Goal: Task Accomplishment & Management: Use online tool/utility

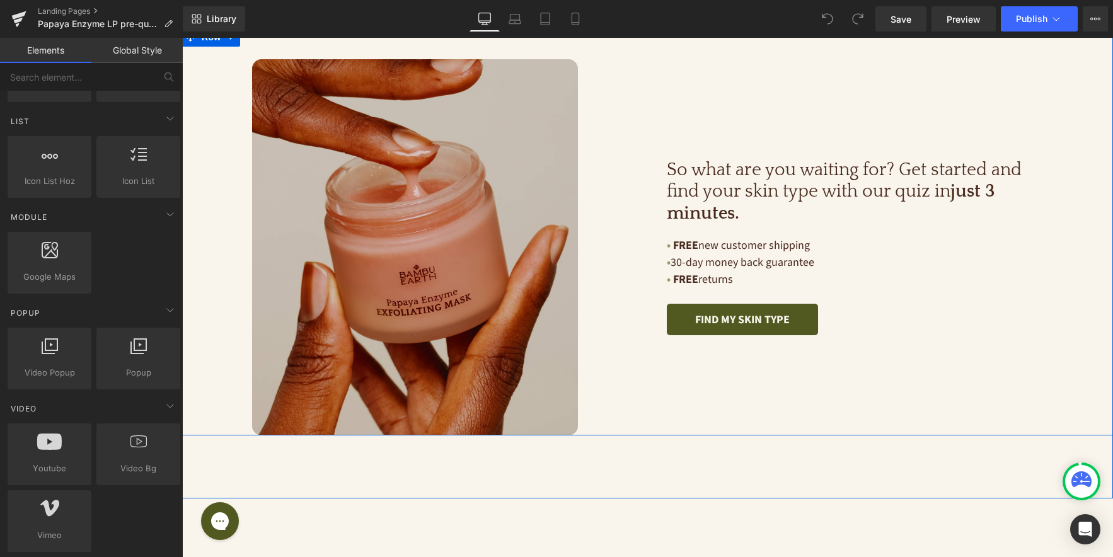
scroll to position [3380, 0]
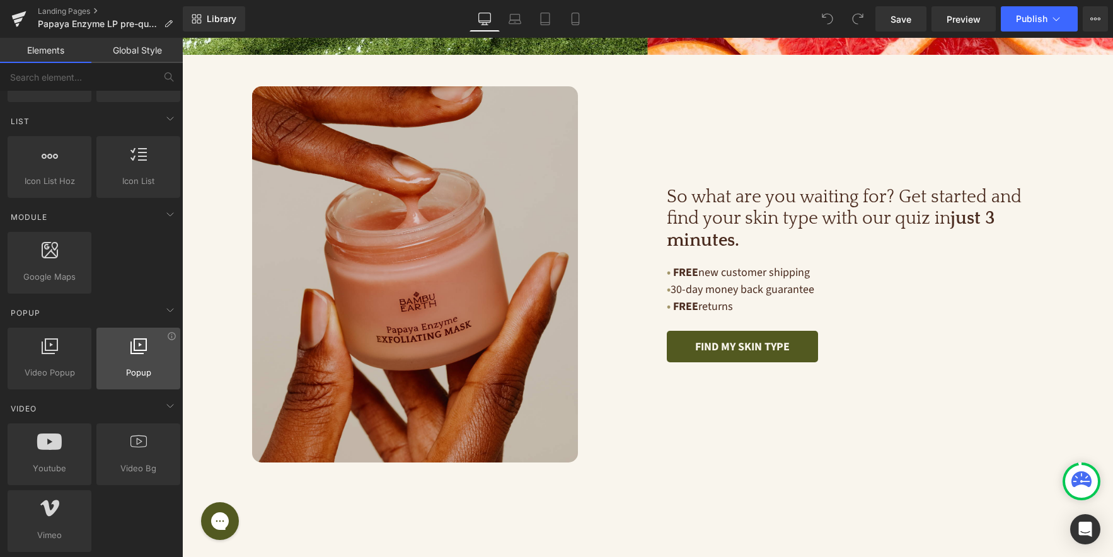
click at [140, 368] on span "Popup" at bounding box center [138, 372] width 76 height 13
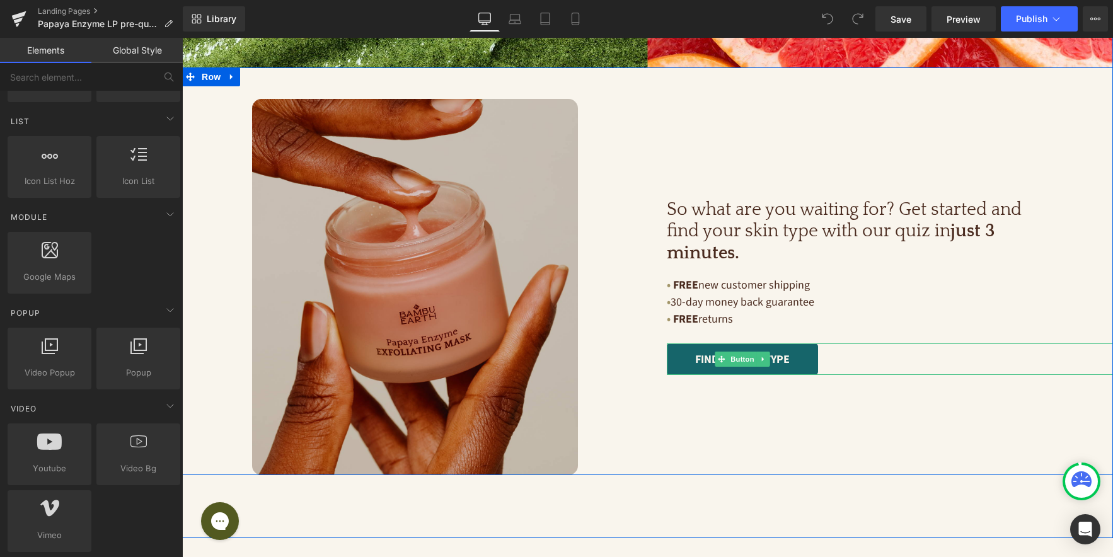
scroll to position [3367, 0]
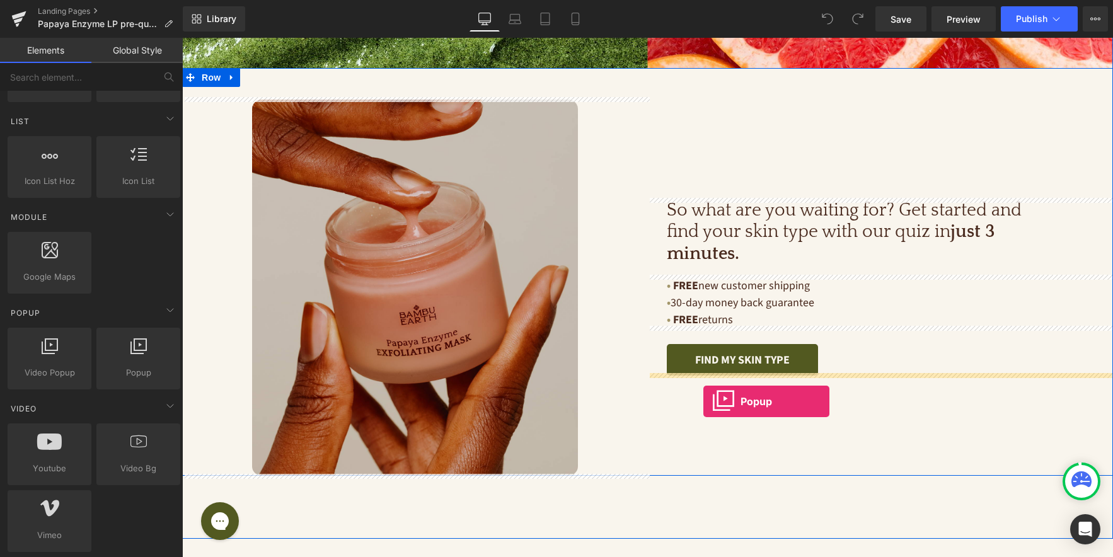
drag, startPoint x: 316, startPoint y: 391, endPoint x: 704, endPoint y: 400, distance: 387.9
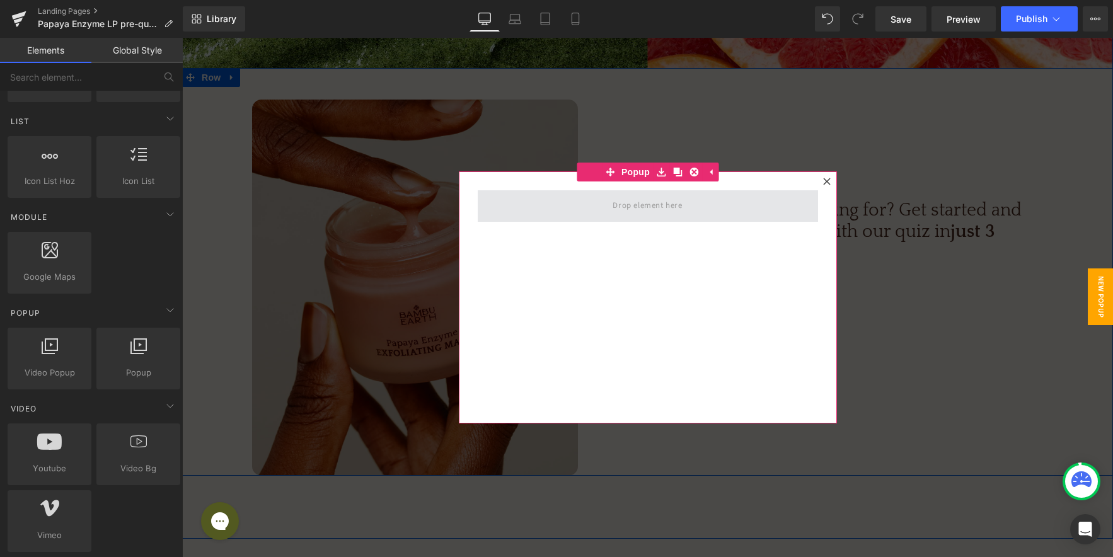
click at [646, 212] on span at bounding box center [647, 205] width 78 height 21
click at [622, 173] on span "Popup" at bounding box center [636, 172] width 35 height 19
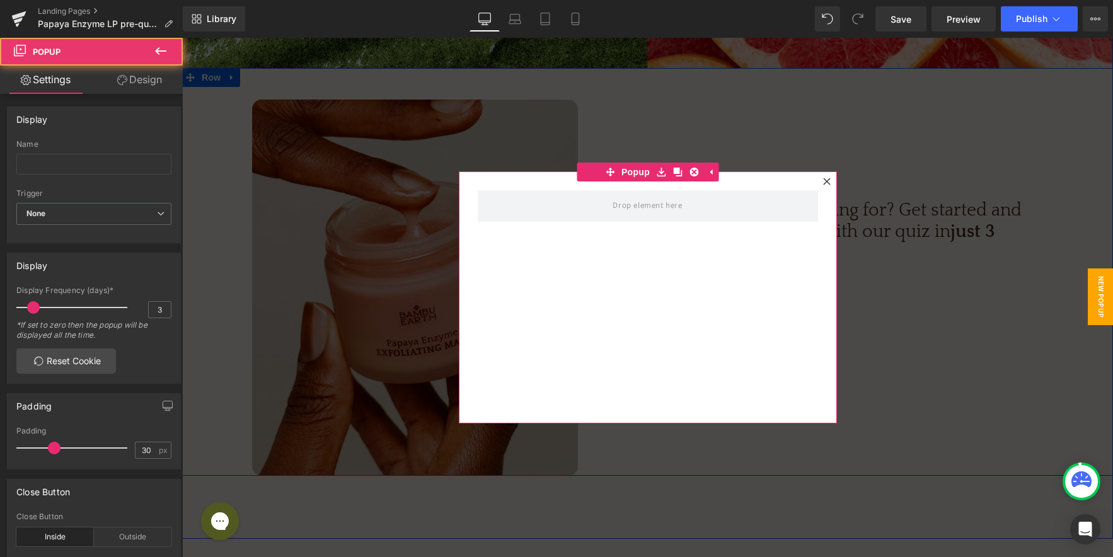
click at [156, 83] on link "Design" at bounding box center [139, 80] width 91 height 28
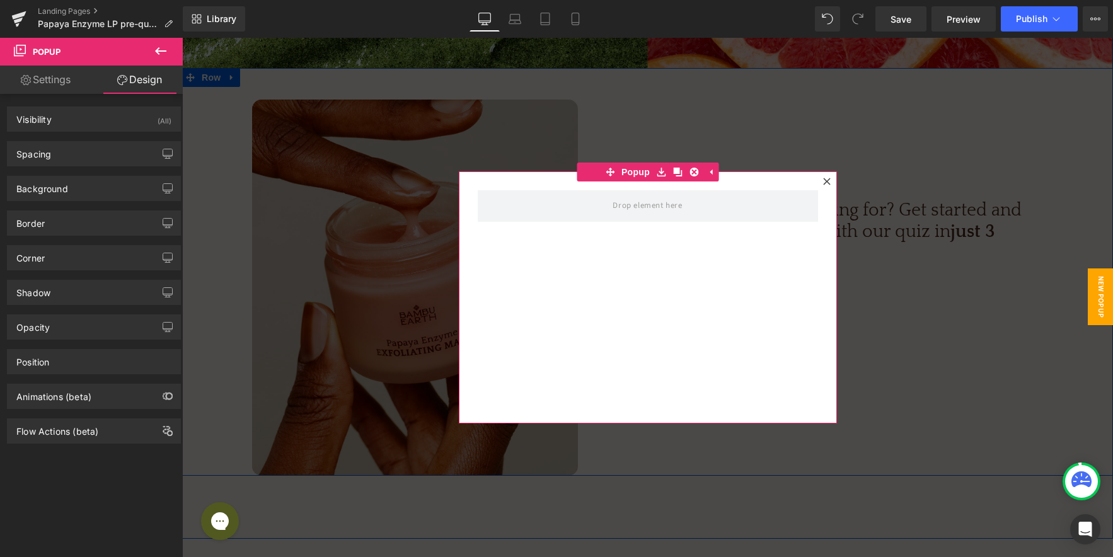
type input "#ffffff"
type input "100"
click at [68, 183] on div "Background" at bounding box center [94, 189] width 173 height 24
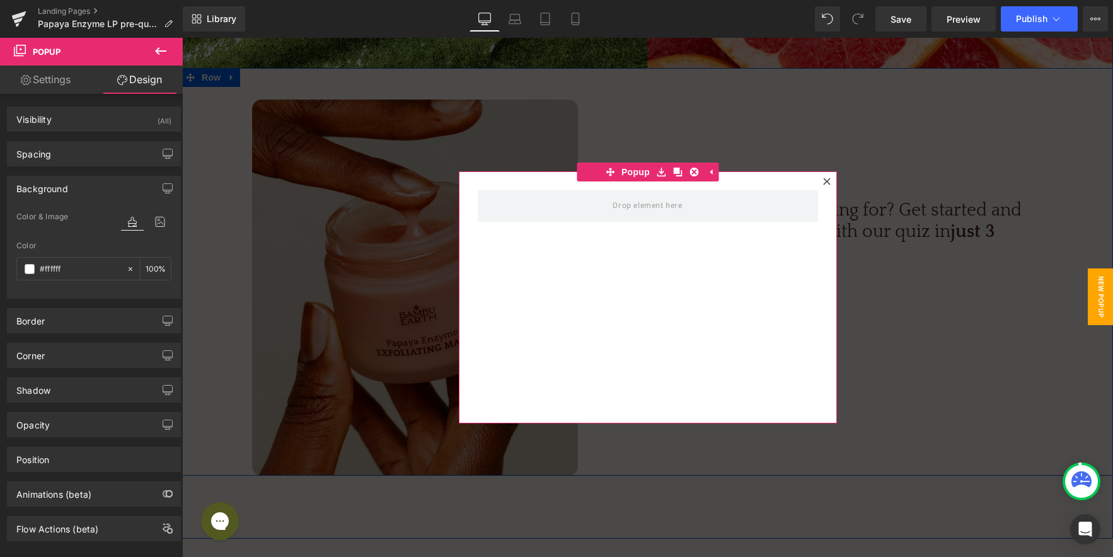
click at [825, 180] on icon at bounding box center [827, 182] width 8 height 8
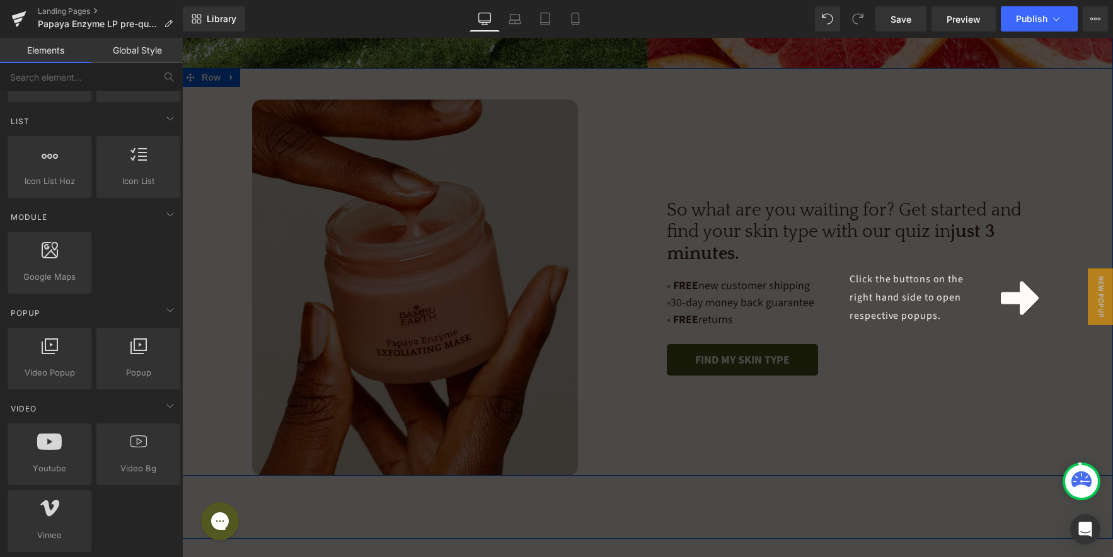
click at [1003, 333] on div "Click the buttons on the right hand side to open respective popups." at bounding box center [647, 298] width 931 height 520
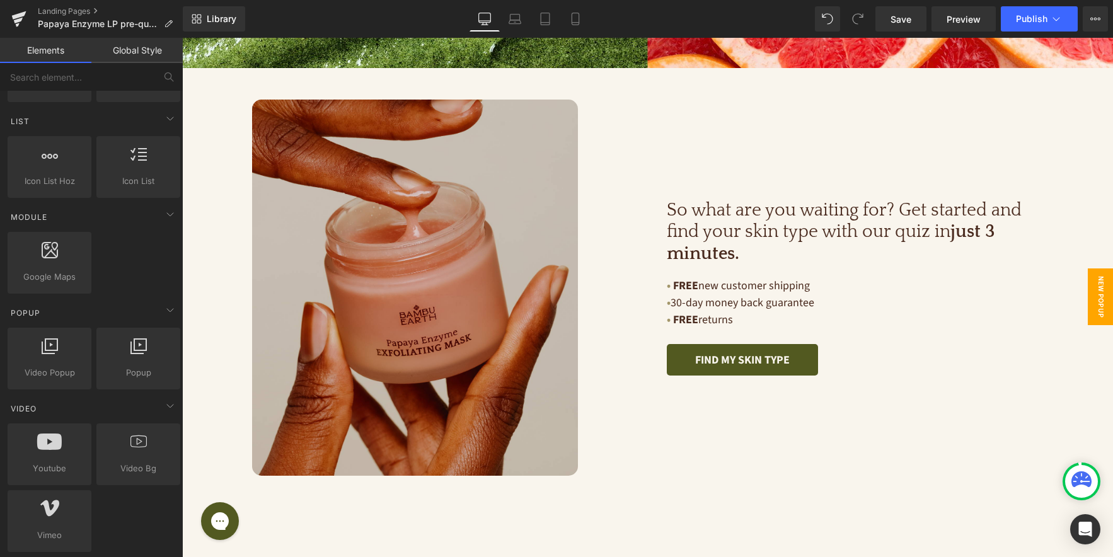
click at [1100, 291] on span "New Popup" at bounding box center [1100, 297] width 25 height 57
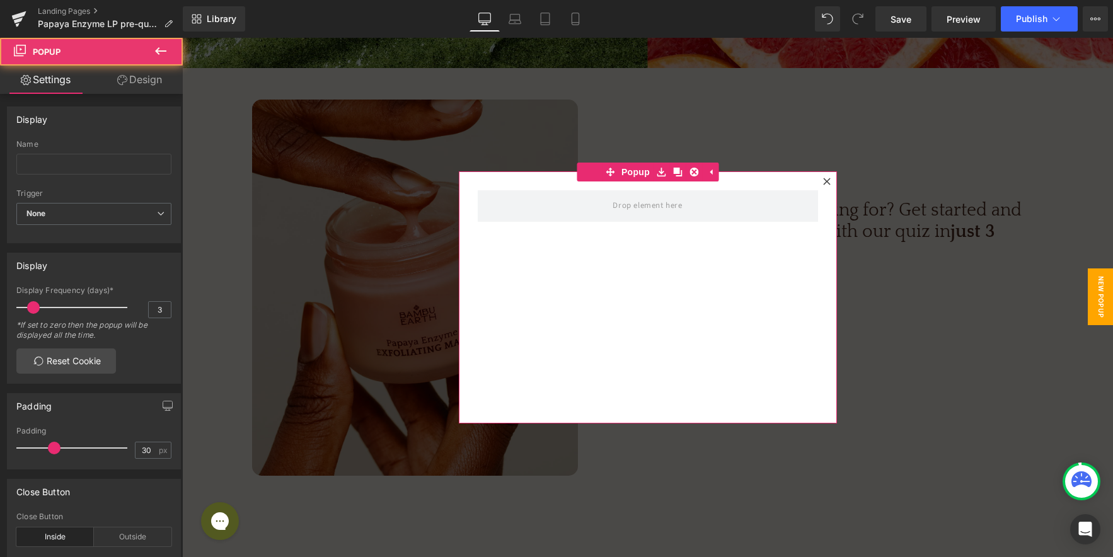
click at [827, 181] on icon at bounding box center [826, 181] width 7 height 7
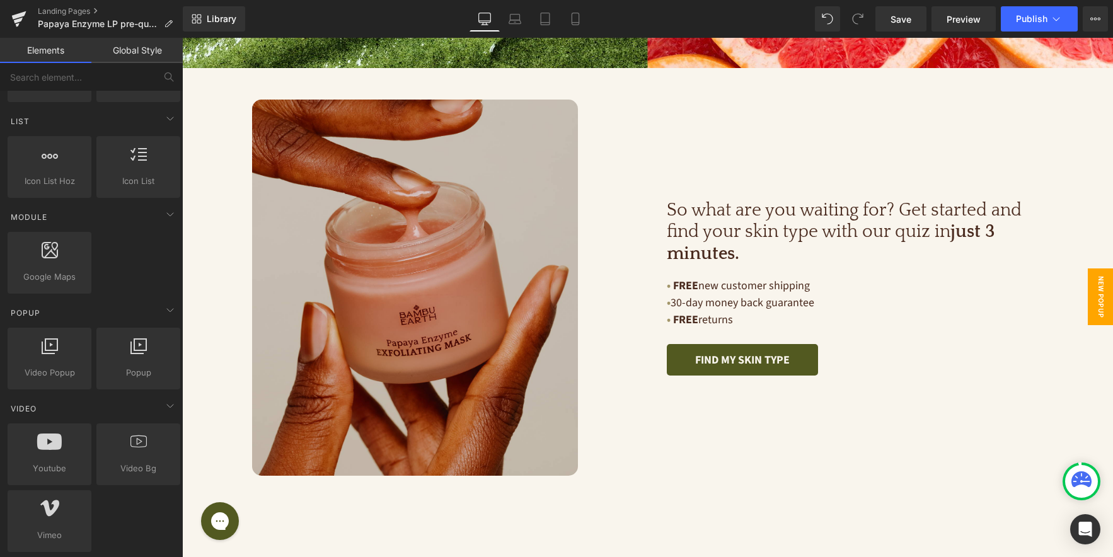
click at [1110, 292] on span "New Popup" at bounding box center [1100, 297] width 25 height 57
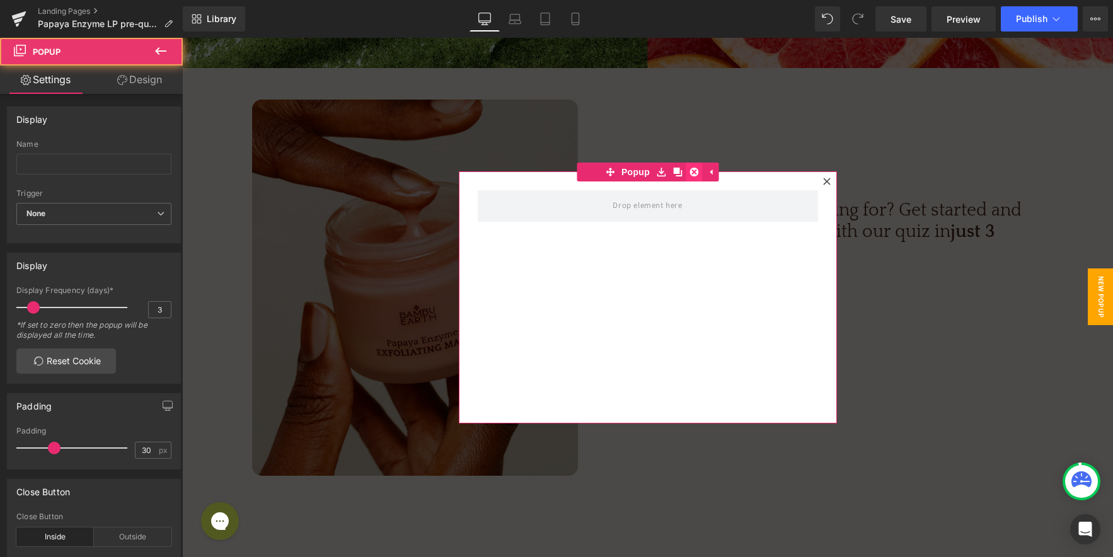
click at [694, 172] on icon at bounding box center [694, 172] width 9 height 9
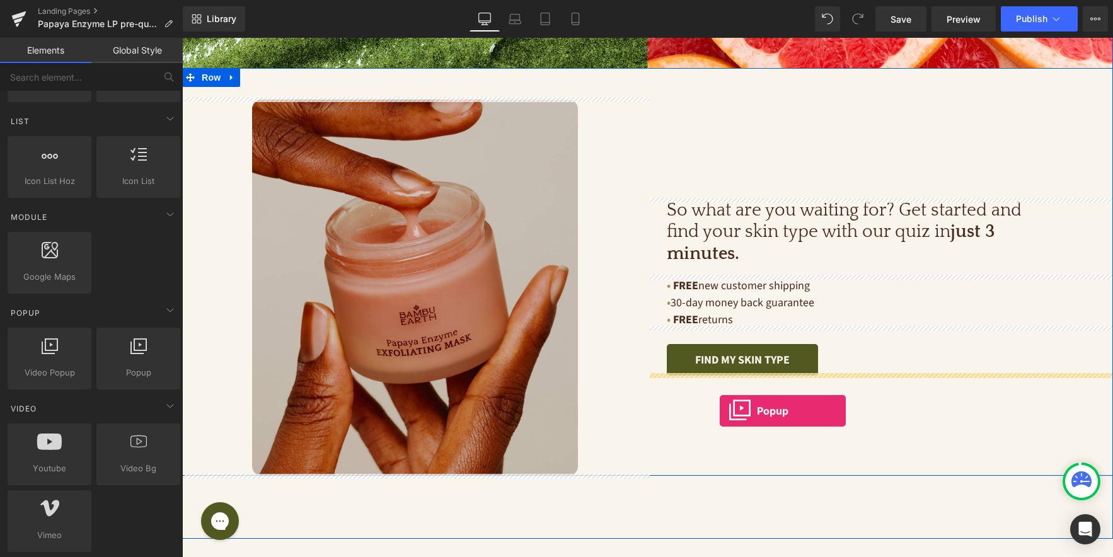
drag, startPoint x: 318, startPoint y: 387, endPoint x: 720, endPoint y: 410, distance: 402.9
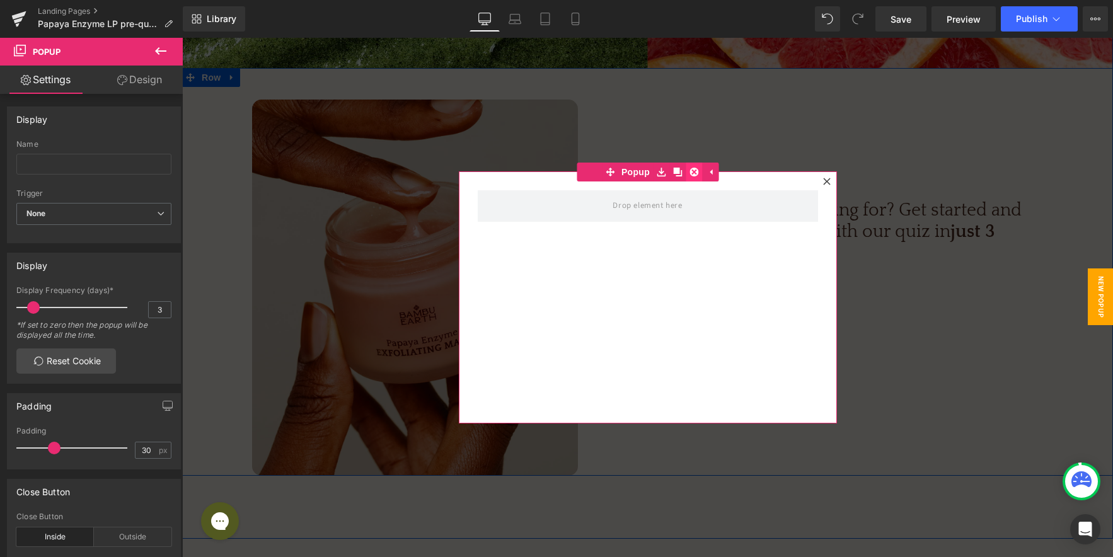
click at [694, 172] on icon at bounding box center [694, 172] width 9 height 9
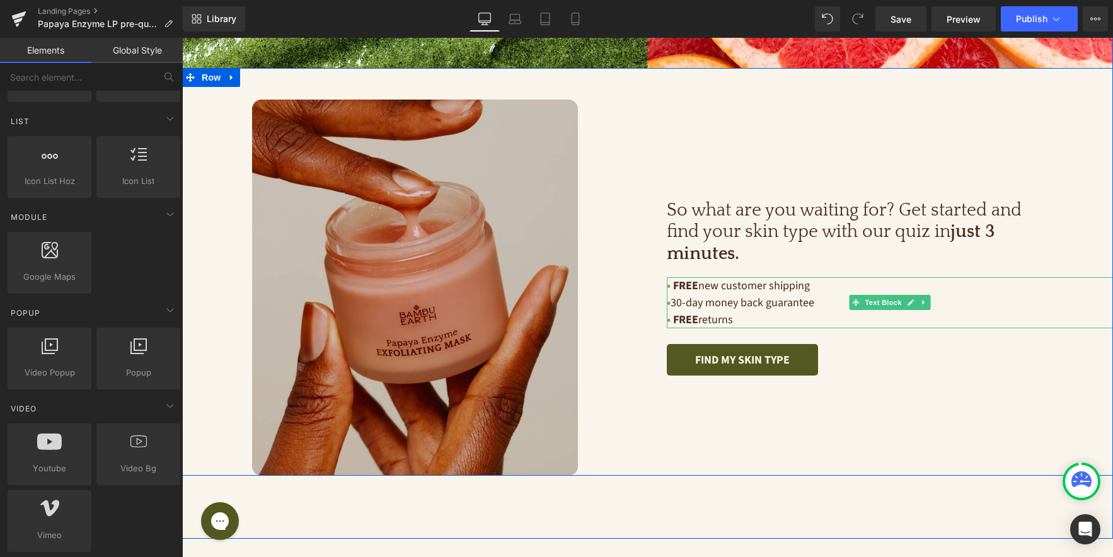
scroll to position [3358, 0]
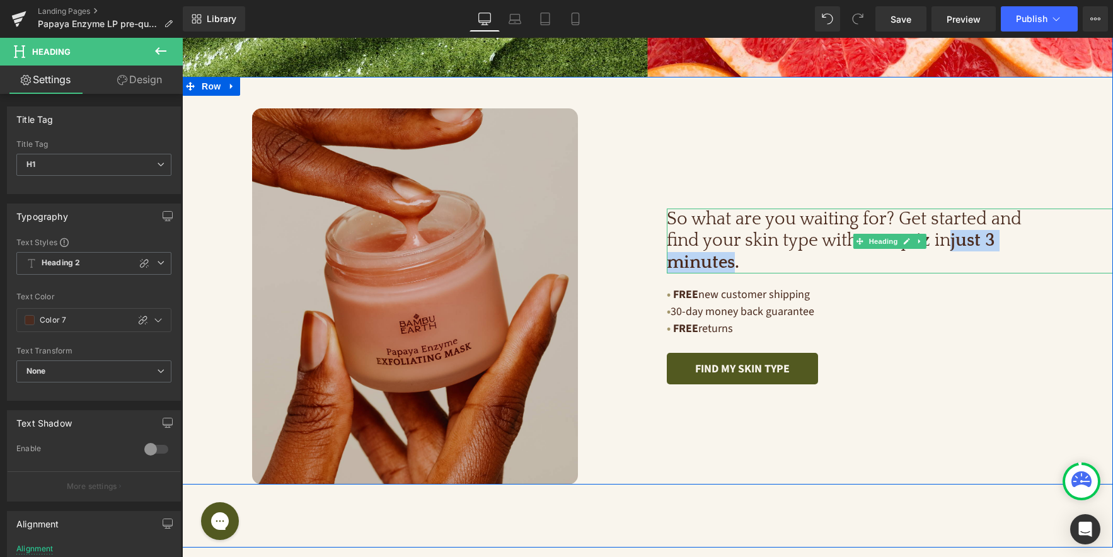
drag, startPoint x: 918, startPoint y: 226, endPoint x: 953, endPoint y: 240, distance: 37.9
click at [953, 240] on span "just 3 minutes." at bounding box center [831, 251] width 328 height 41
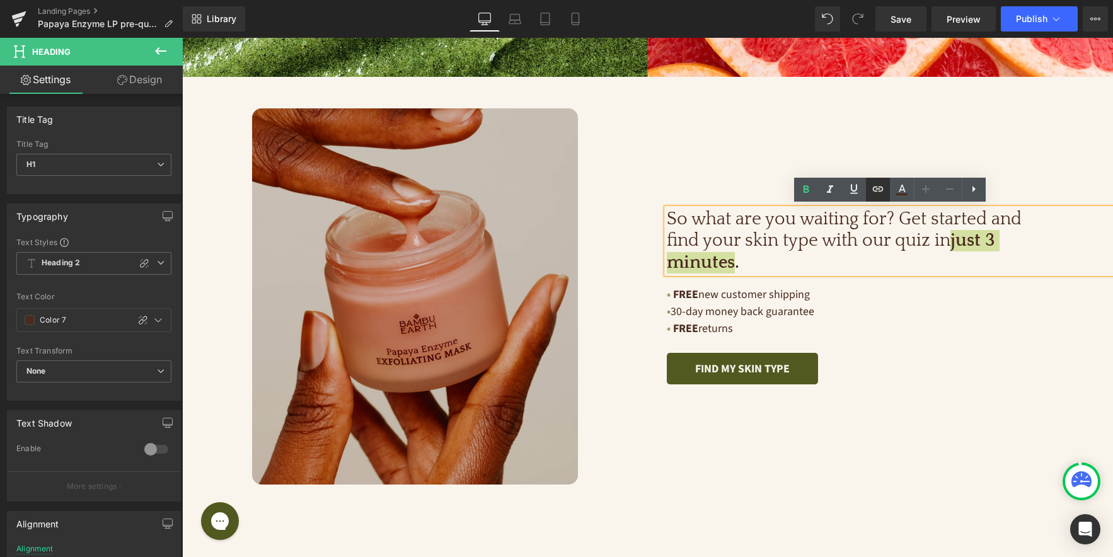
click at [878, 190] on icon at bounding box center [878, 189] width 15 height 15
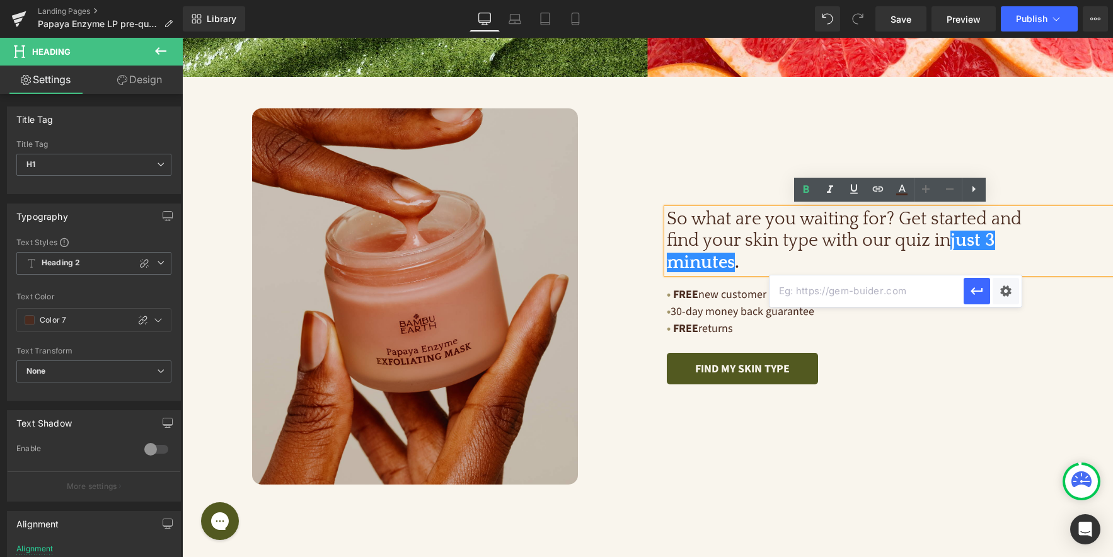
click at [913, 297] on input "text" at bounding box center [867, 292] width 194 height 32
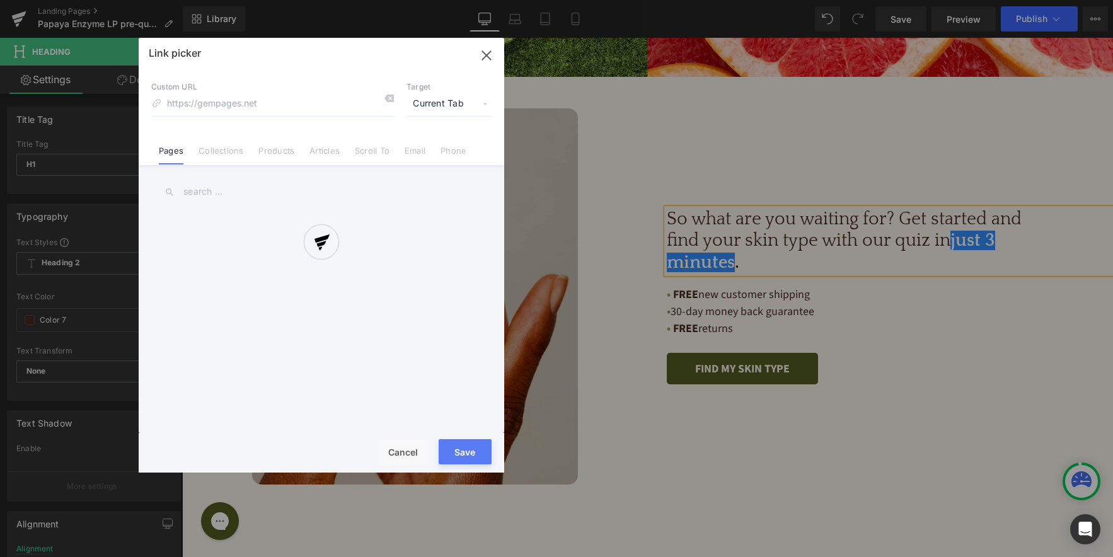
click at [1001, 0] on div "Text Color Highlight Color #333333 Edit or remove link: Edit - Unlink - Cancel …" at bounding box center [556, 0] width 1113 height 0
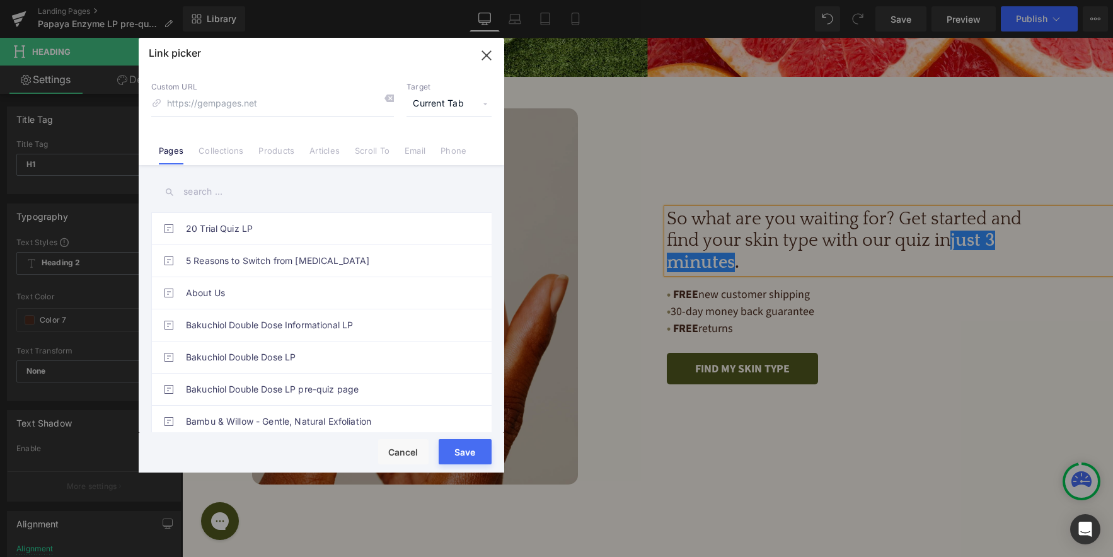
click at [468, 95] on span "Current Tab" at bounding box center [449, 104] width 85 height 24
click at [253, 187] on input "text" at bounding box center [321, 192] width 340 height 28
click at [360, 153] on link "Scroll To" at bounding box center [372, 155] width 35 height 19
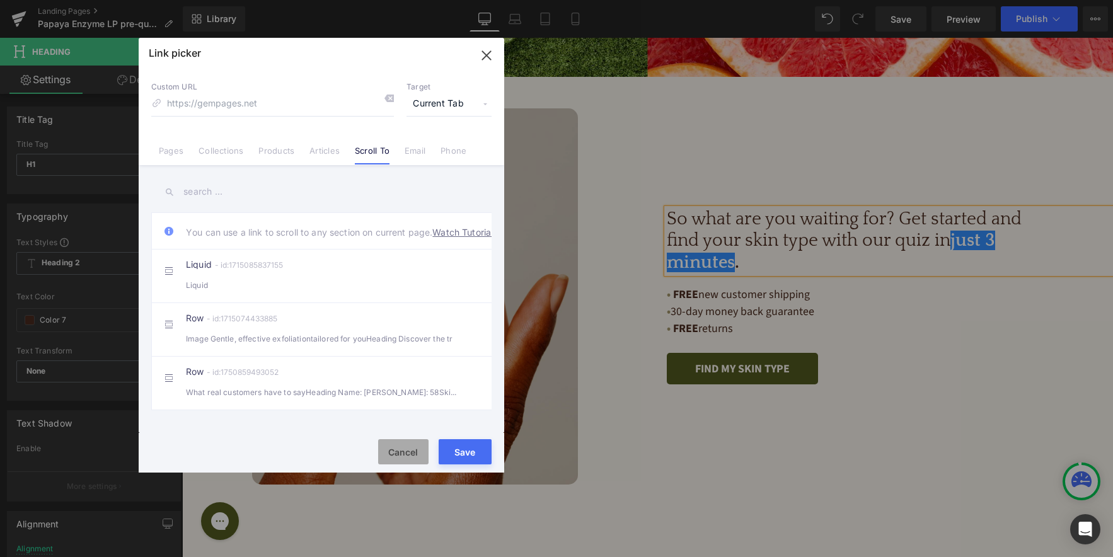
click at [415, 456] on button "Cancel" at bounding box center [403, 451] width 50 height 25
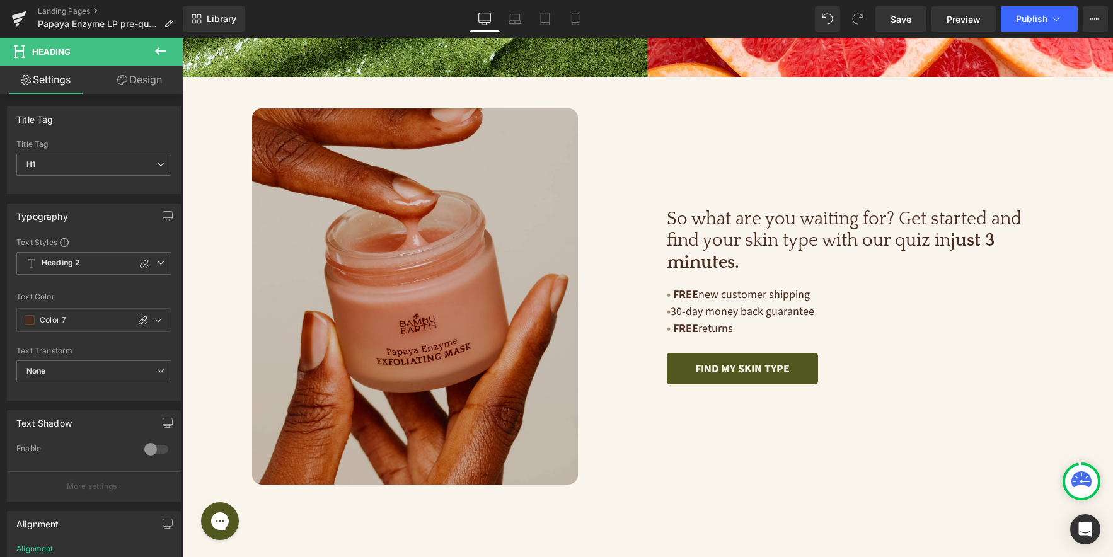
click at [153, 48] on icon at bounding box center [160, 51] width 15 height 15
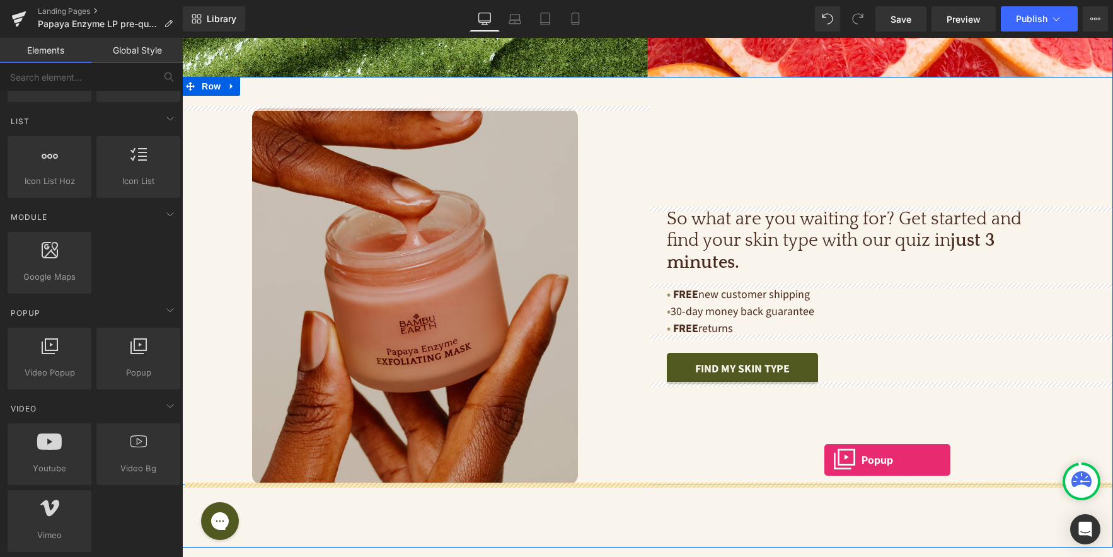
drag, startPoint x: 314, startPoint y: 409, endPoint x: 825, endPoint y: 460, distance: 513.3
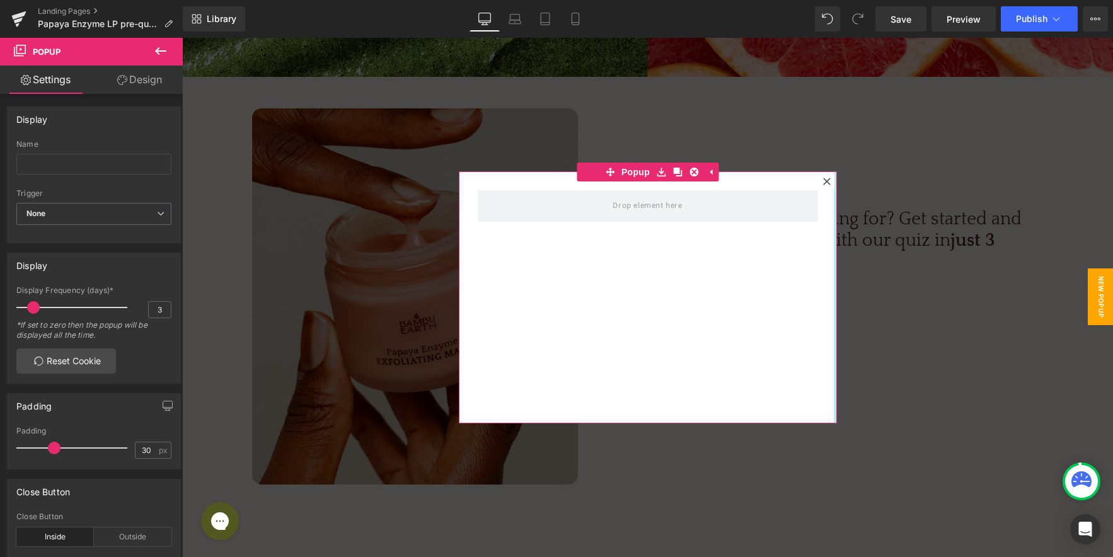
click at [828, 178] on icon at bounding box center [827, 182] width 8 height 8
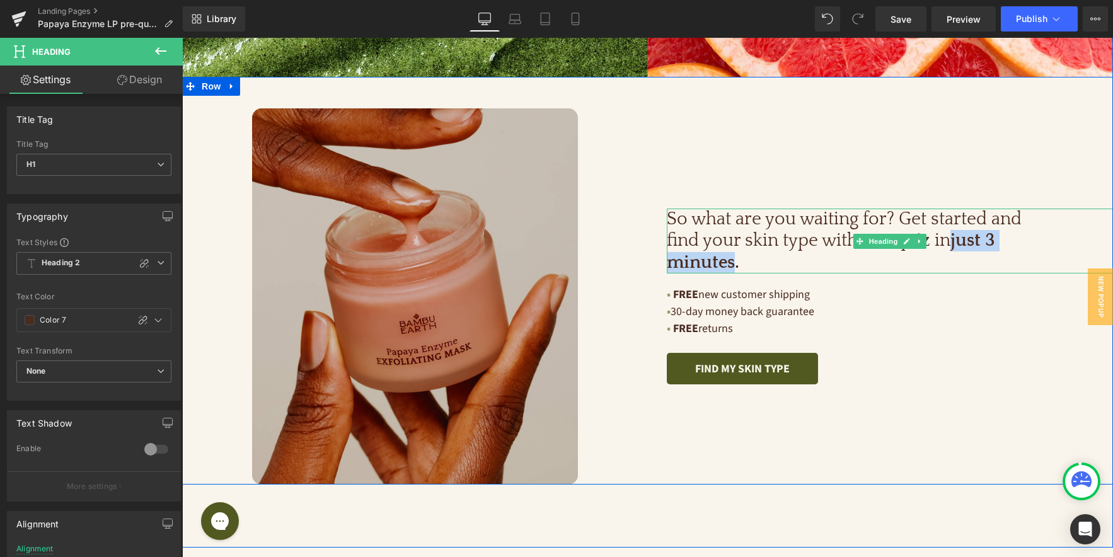
drag, startPoint x: 732, startPoint y: 258, endPoint x: 955, endPoint y: 238, distance: 224.1
click at [955, 238] on span "just 3 minutes ." at bounding box center [831, 251] width 328 height 41
click at [724, 259] on span "just 3 minutes ." at bounding box center [831, 251] width 328 height 41
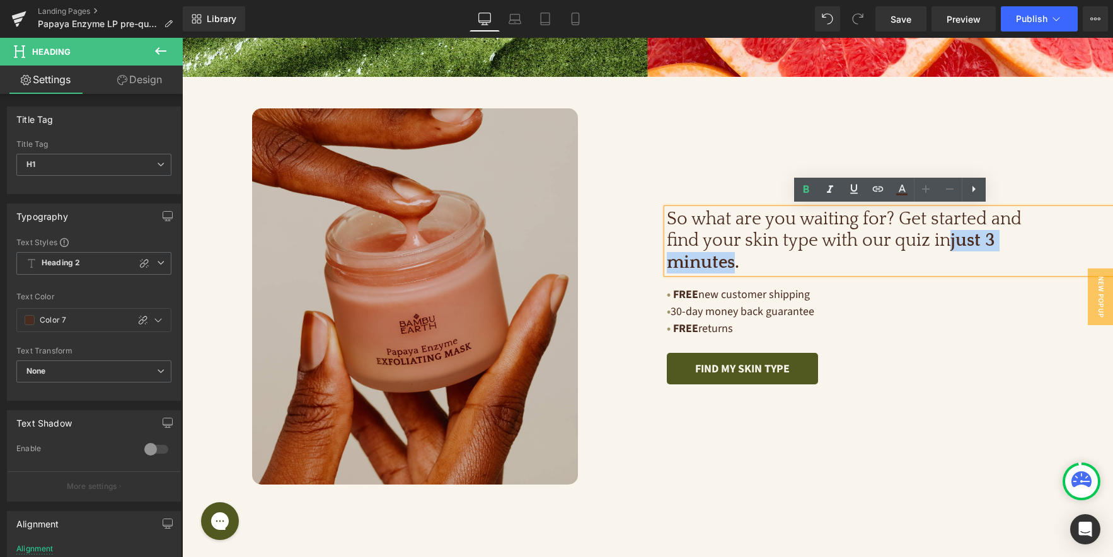
drag, startPoint x: 735, startPoint y: 263, endPoint x: 955, endPoint y: 235, distance: 221.8
click at [955, 235] on span "just 3 minutes ." at bounding box center [831, 251] width 328 height 41
click at [881, 190] on icon at bounding box center [878, 189] width 11 height 5
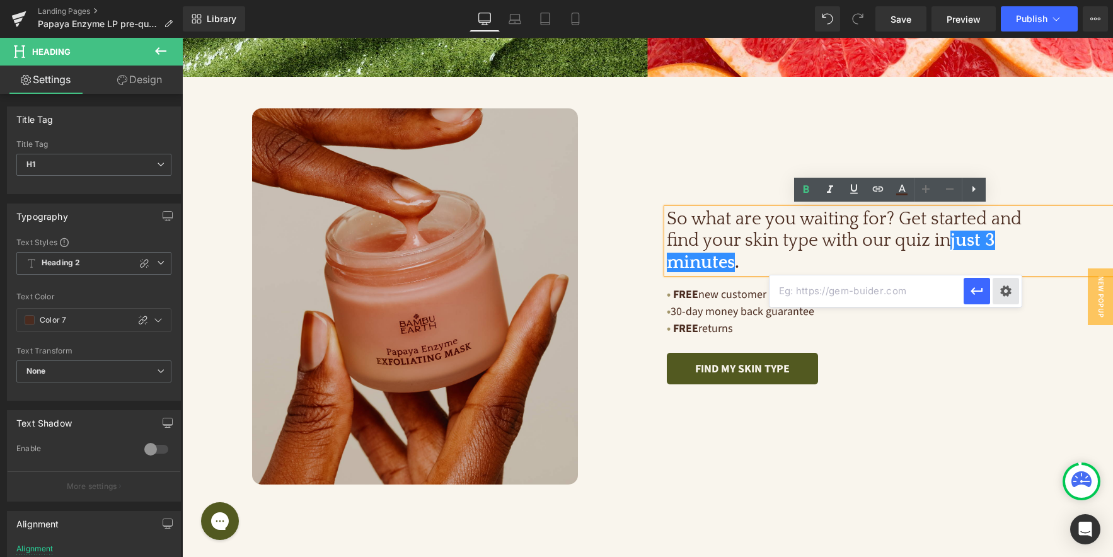
click at [1004, 0] on div "Text Color Highlight Color #333333 Edit or remove link: Edit - Unlink - Cancel" at bounding box center [556, 0] width 1113 height 0
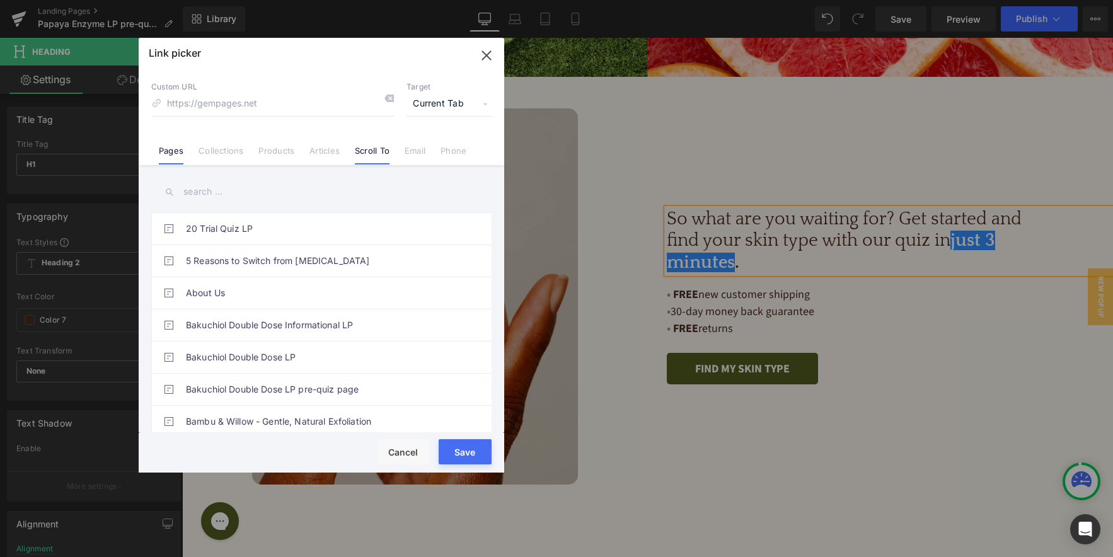
click at [366, 150] on link "Scroll To" at bounding box center [372, 155] width 35 height 19
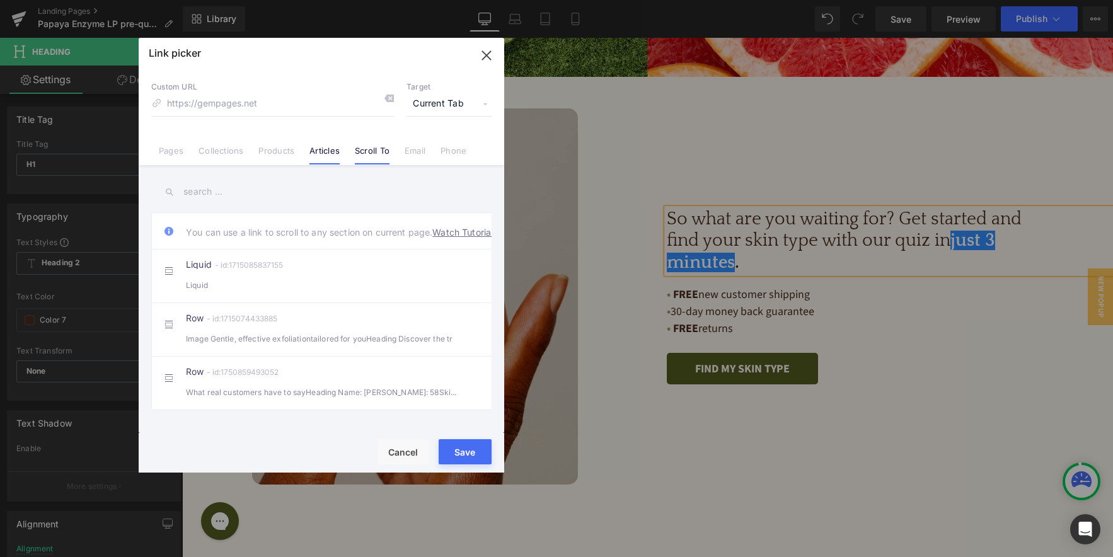
click at [330, 149] on link "Articles" at bounding box center [325, 155] width 30 height 19
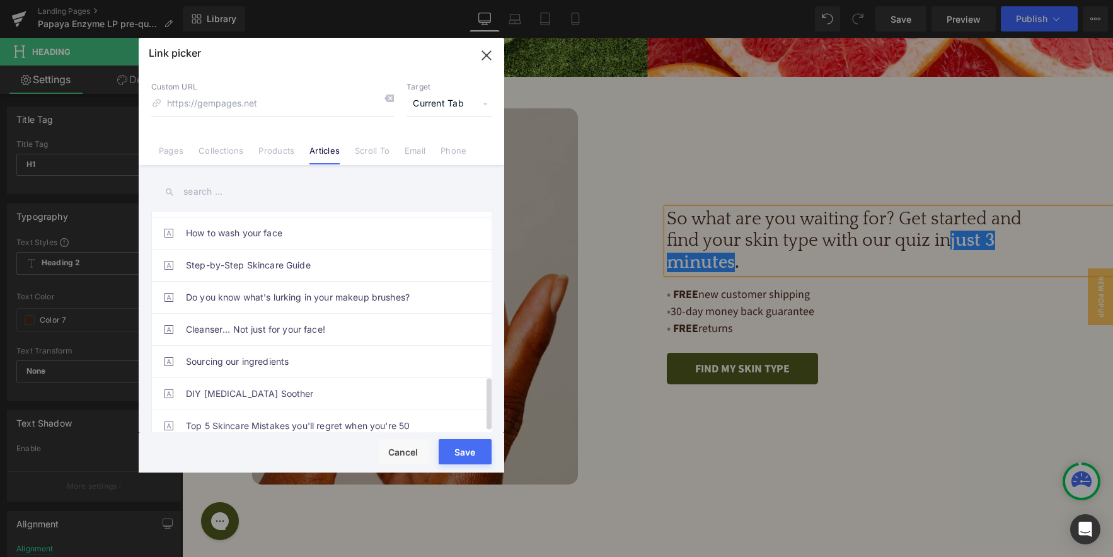
scroll to position [686, 0]
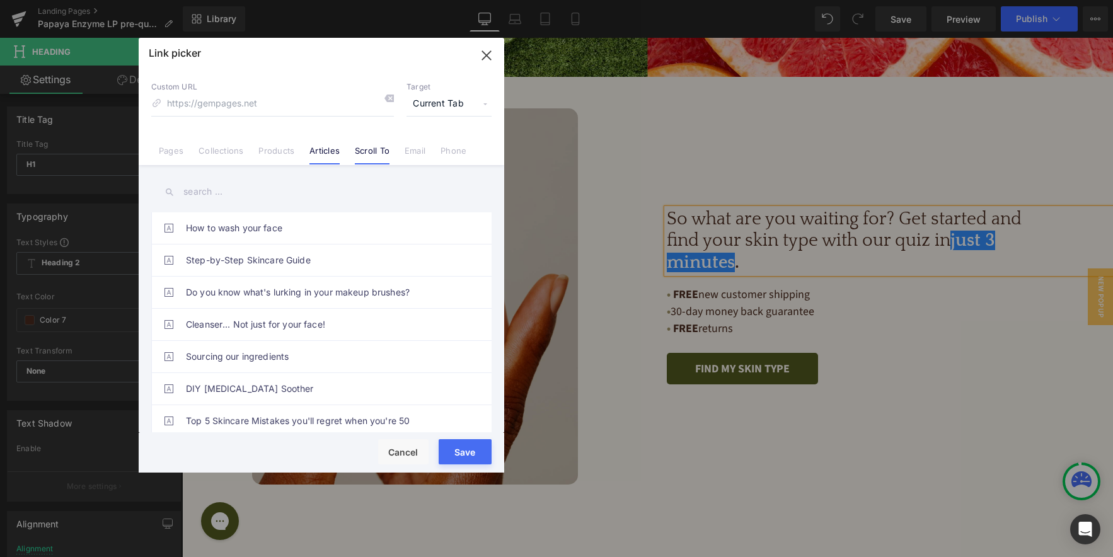
click at [359, 152] on link "Scroll To" at bounding box center [372, 155] width 35 height 19
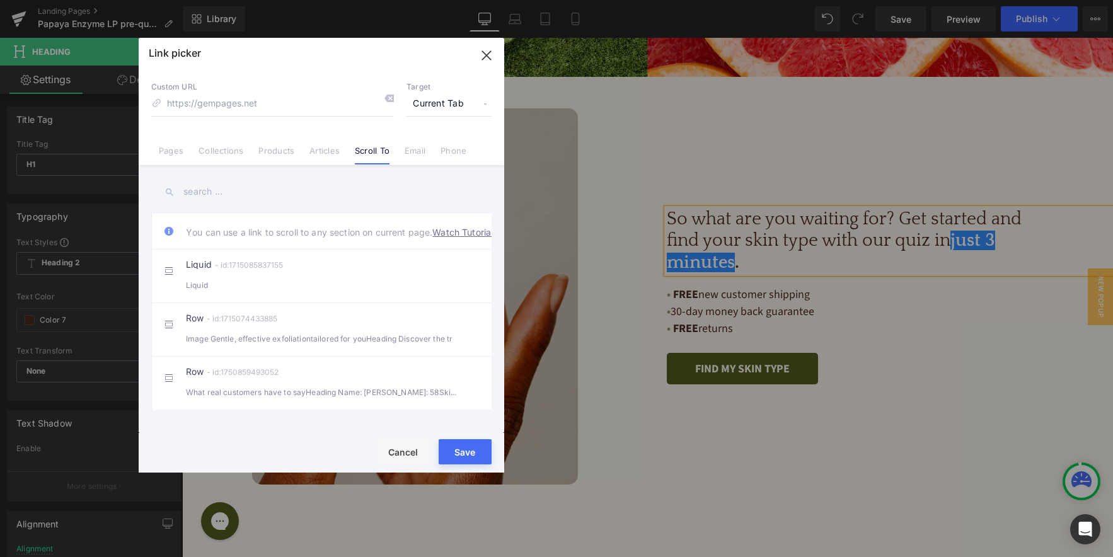
click at [472, 111] on span "Current Tab" at bounding box center [449, 104] width 85 height 24
click at [323, 191] on input "text" at bounding box center [321, 192] width 340 height 28
click at [407, 456] on button "Cancel" at bounding box center [403, 451] width 50 height 25
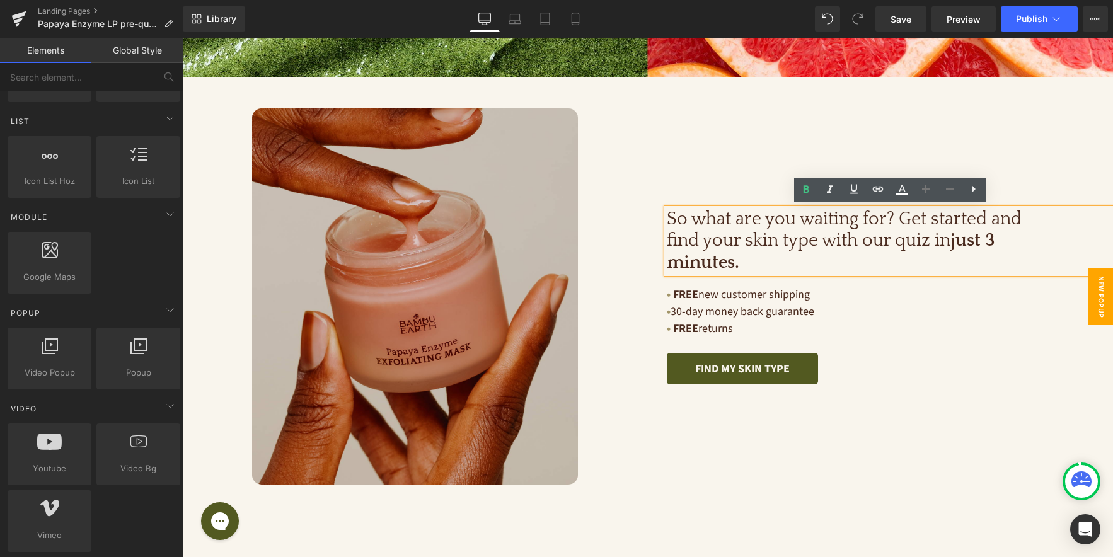
click at [1098, 300] on span "New Popup" at bounding box center [1100, 297] width 25 height 57
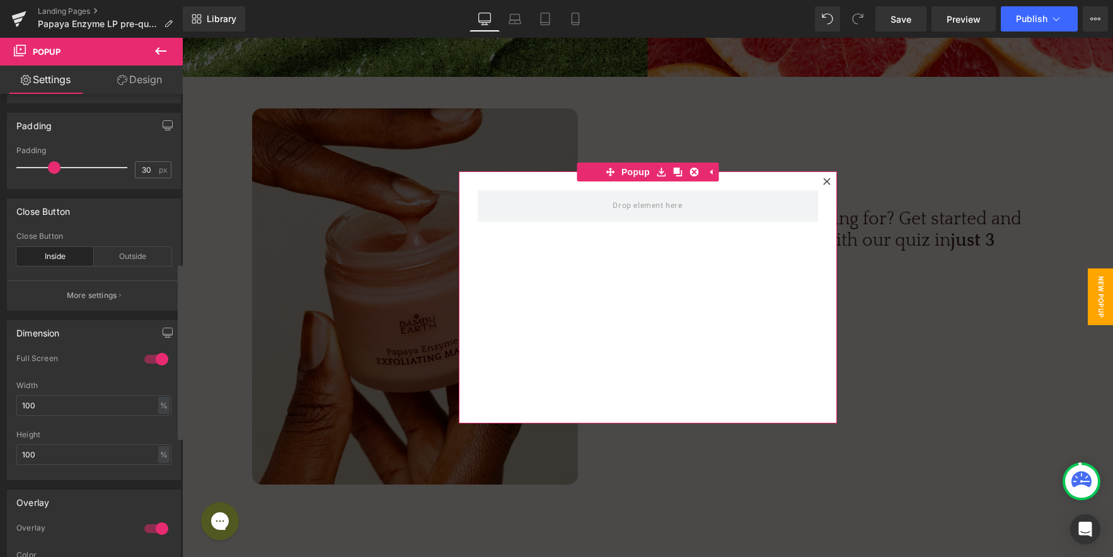
scroll to position [0, 0]
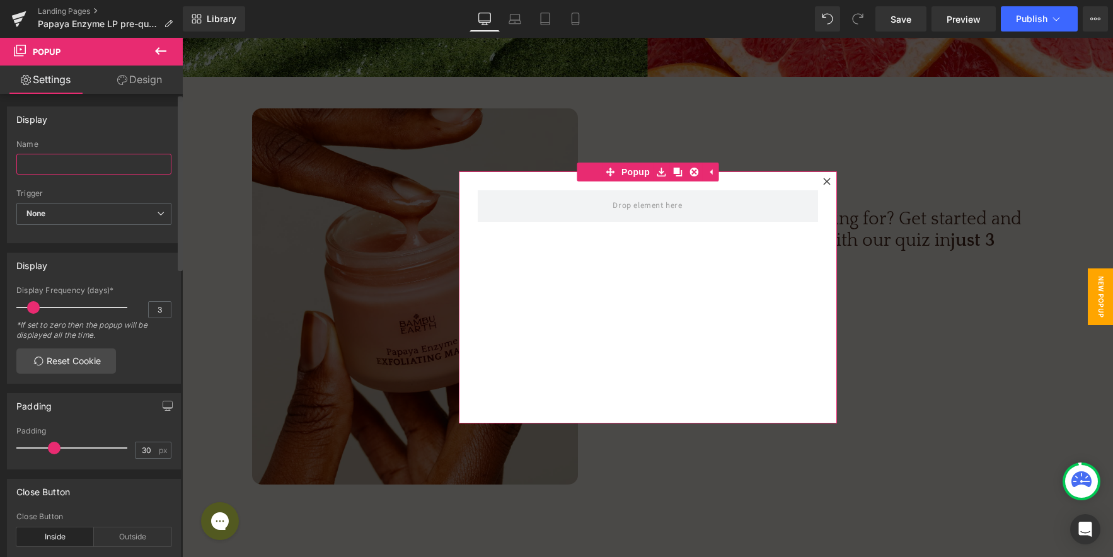
click at [89, 168] on input "text" at bounding box center [93, 164] width 155 height 21
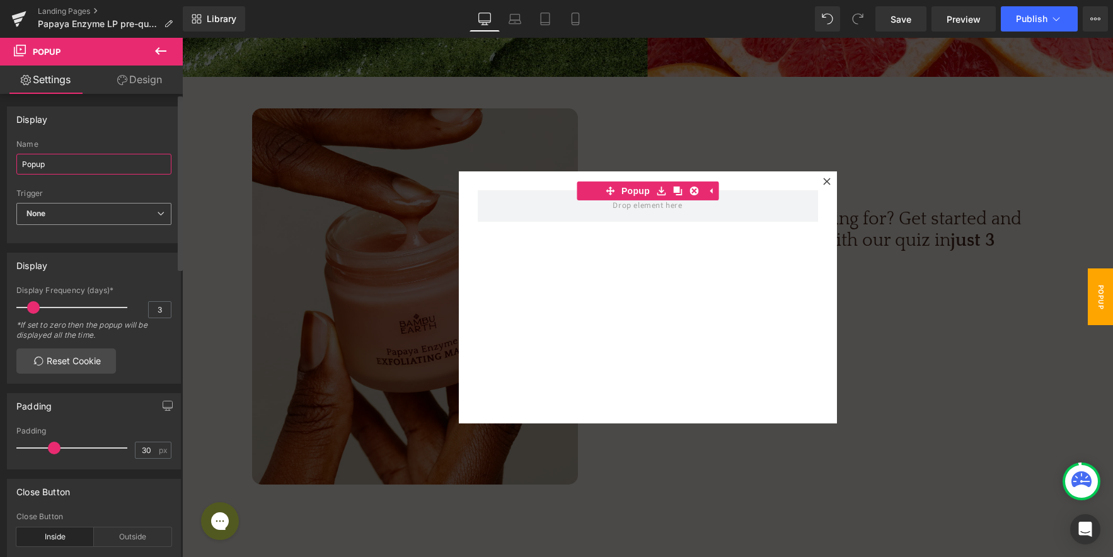
type input "Popup"
click at [60, 204] on span "None" at bounding box center [93, 214] width 155 height 22
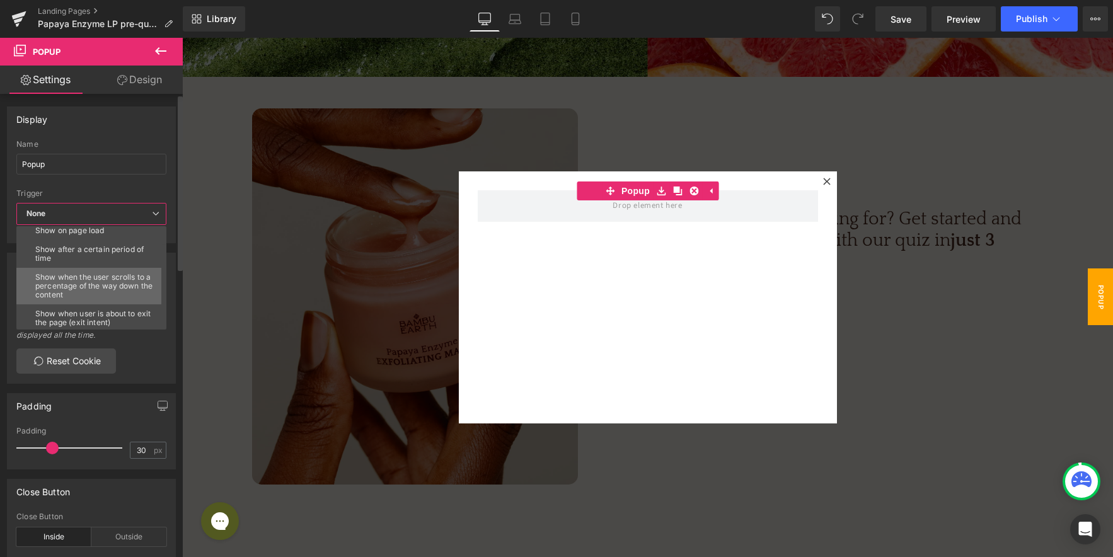
scroll to position [54, 0]
click at [106, 211] on span "None" at bounding box center [91, 214] width 150 height 22
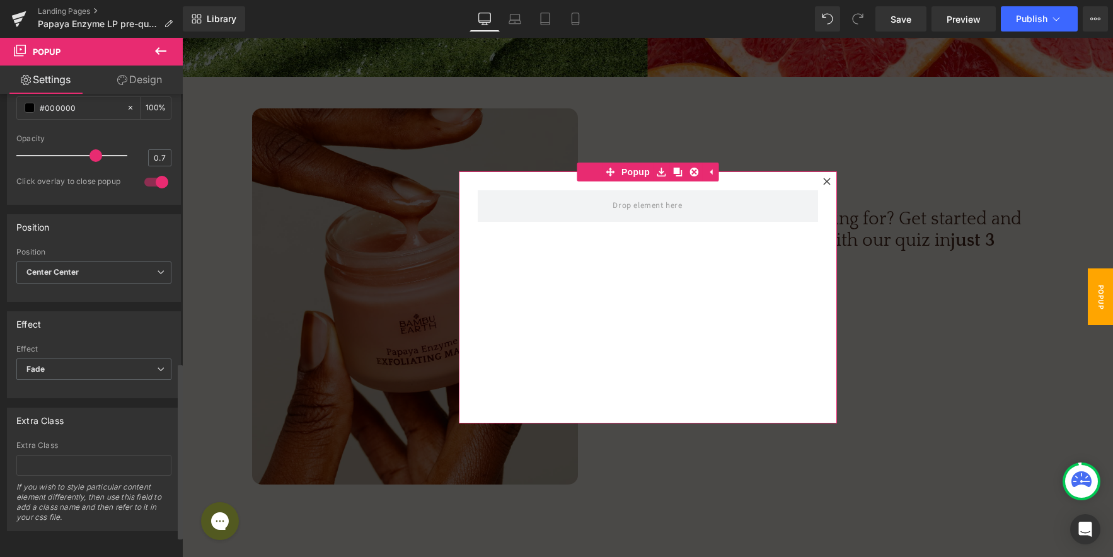
scroll to position [0, 0]
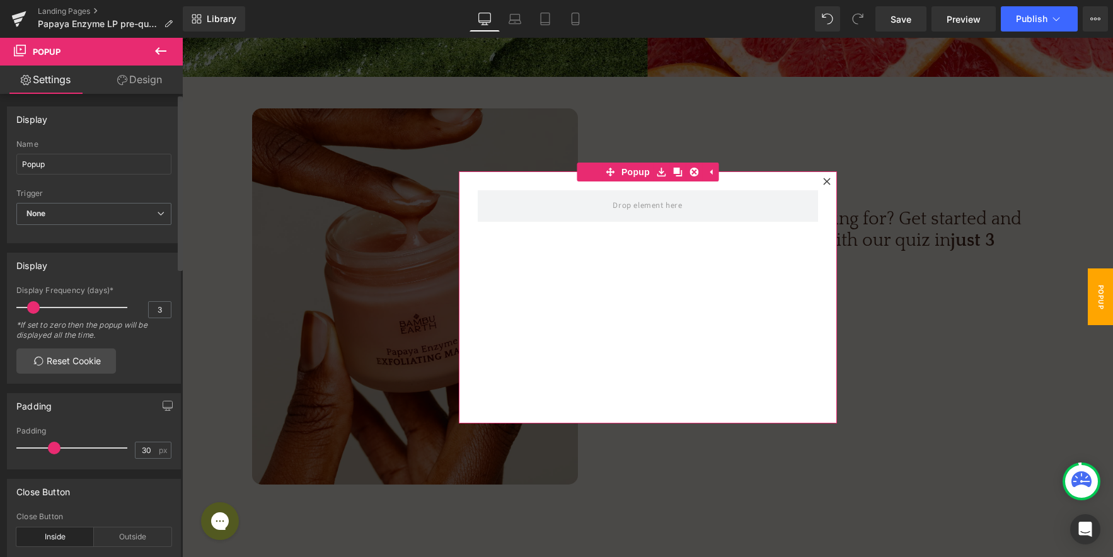
click at [93, 130] on div "Display" at bounding box center [94, 119] width 173 height 24
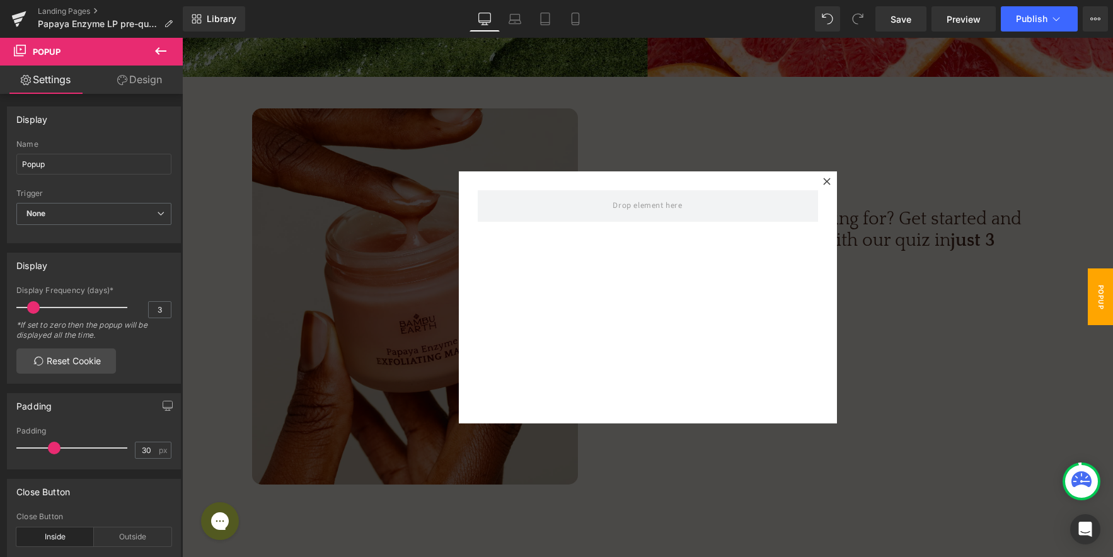
click at [745, 122] on div at bounding box center [647, 298] width 931 height 520
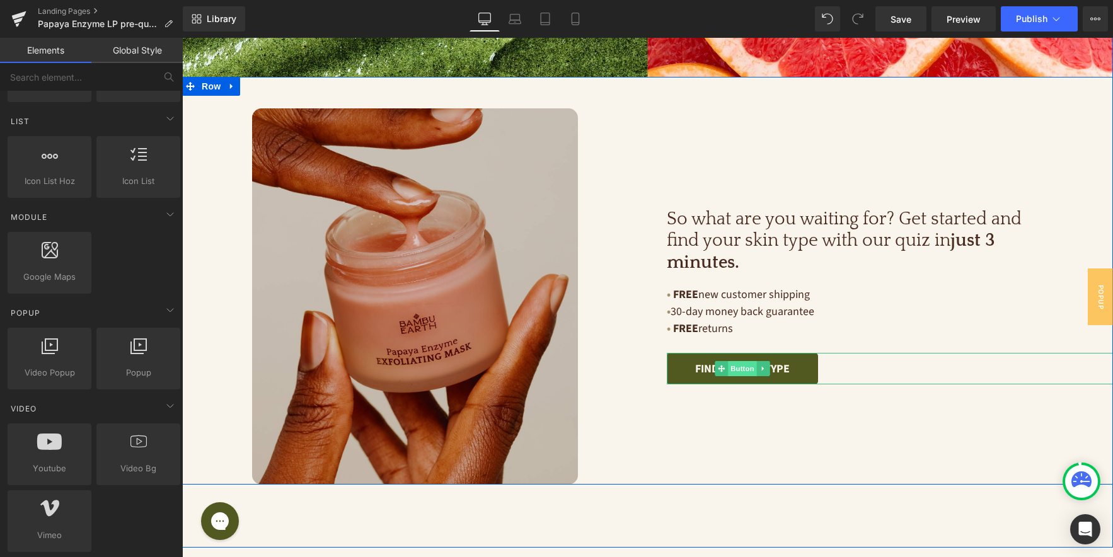
click at [744, 371] on span "Button" at bounding box center [742, 368] width 29 height 15
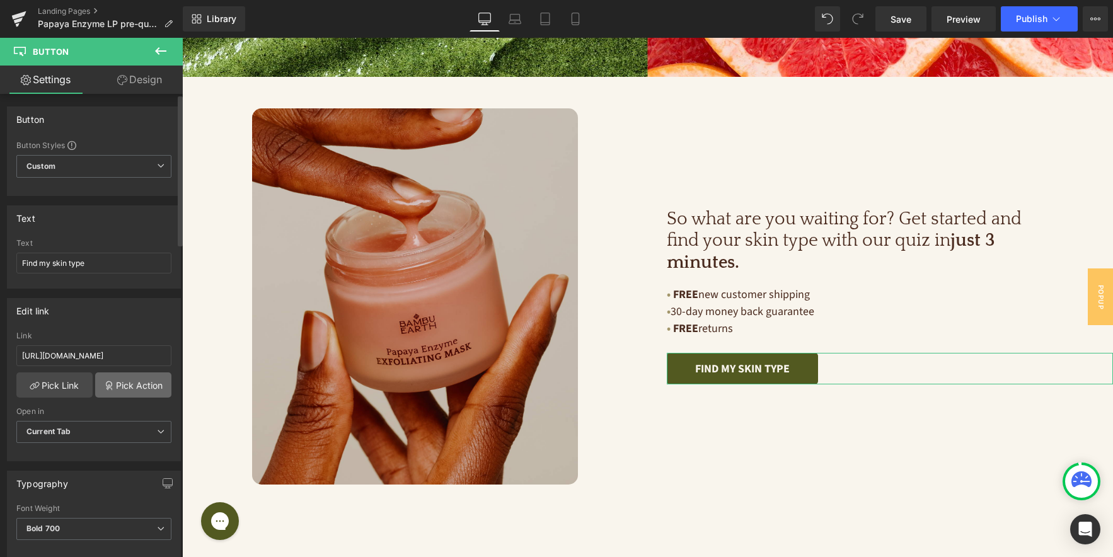
click at [127, 389] on link "Pick Action" at bounding box center [133, 385] width 76 height 25
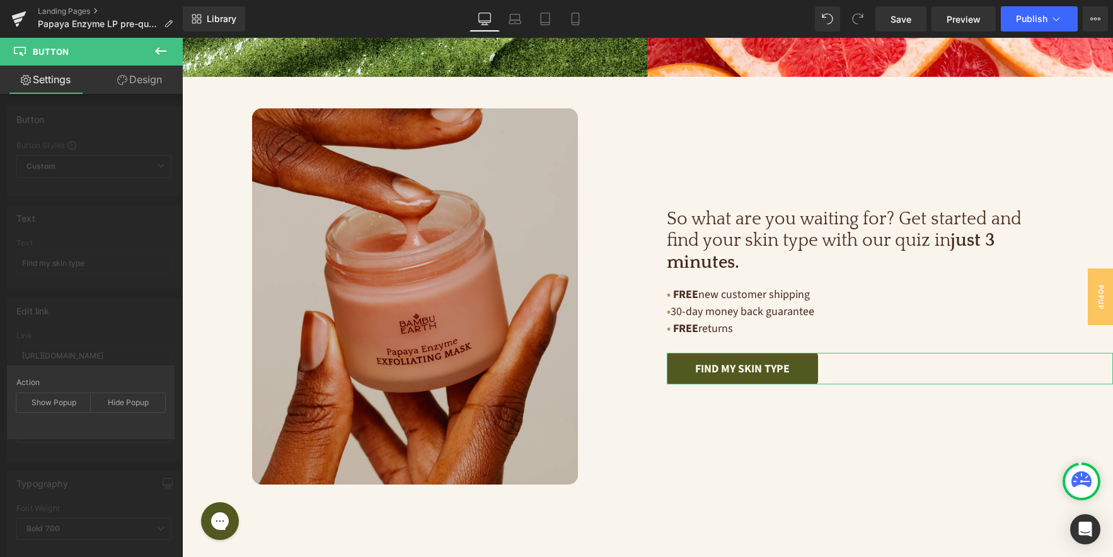
click at [136, 339] on div "Edit link [URL][DOMAIN_NAME] Link [URL][DOMAIN_NAME] Pick Link Pick Action Curr…" at bounding box center [94, 375] width 189 height 173
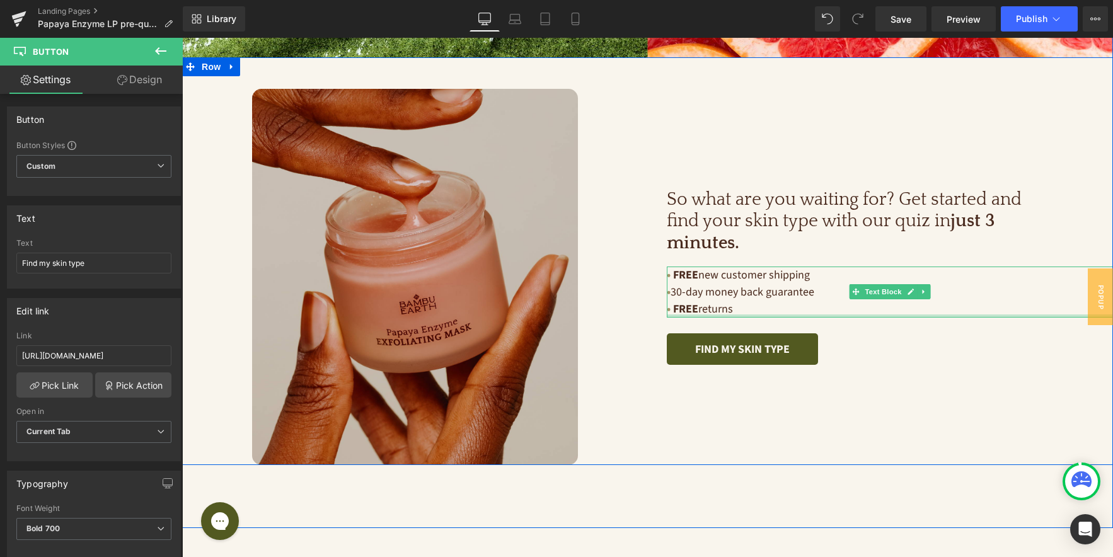
scroll to position [3378, 0]
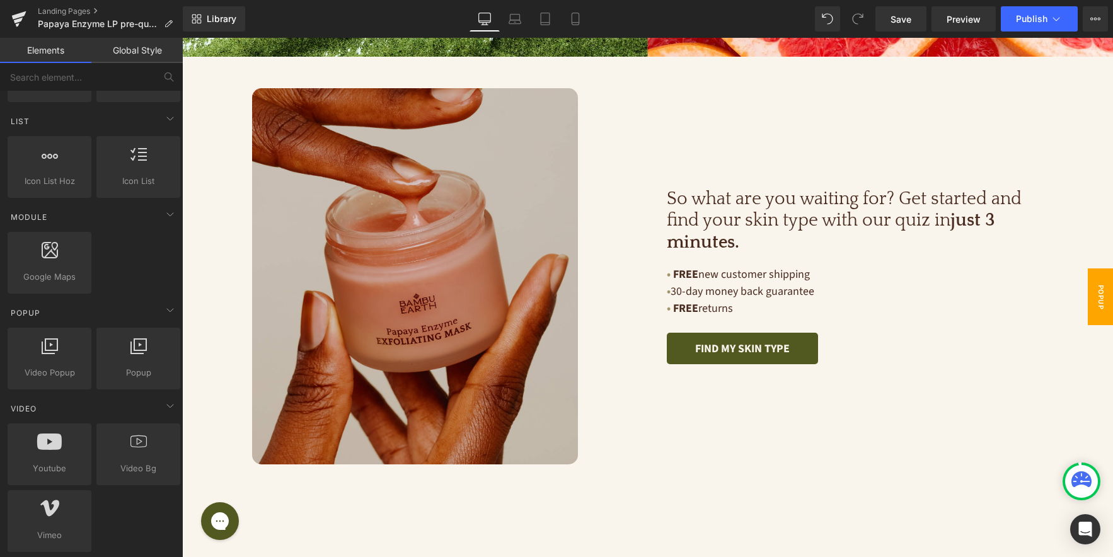
click at [1098, 291] on span "Popup" at bounding box center [1100, 297] width 25 height 57
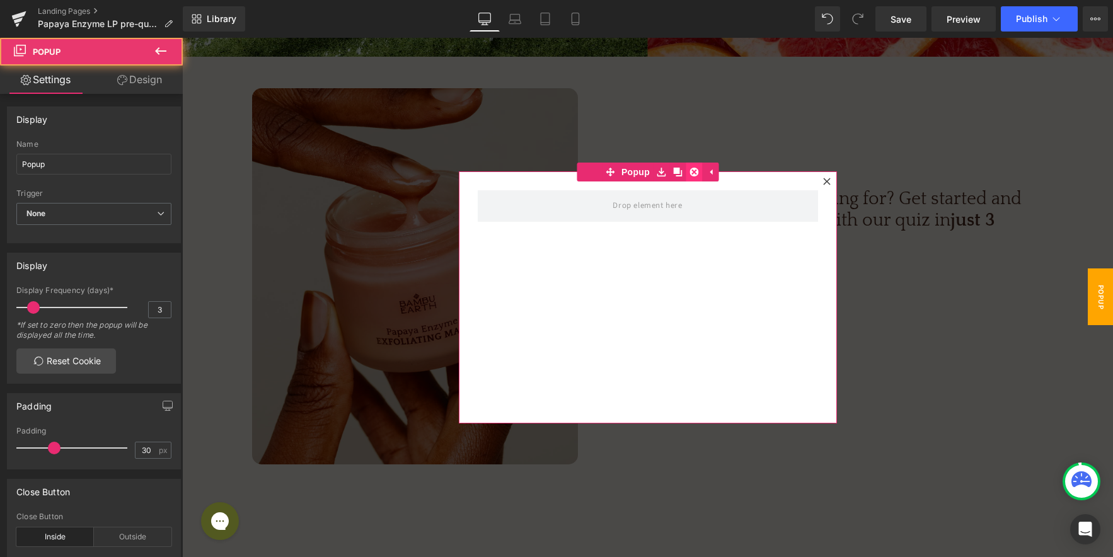
click at [694, 170] on icon at bounding box center [694, 172] width 9 height 9
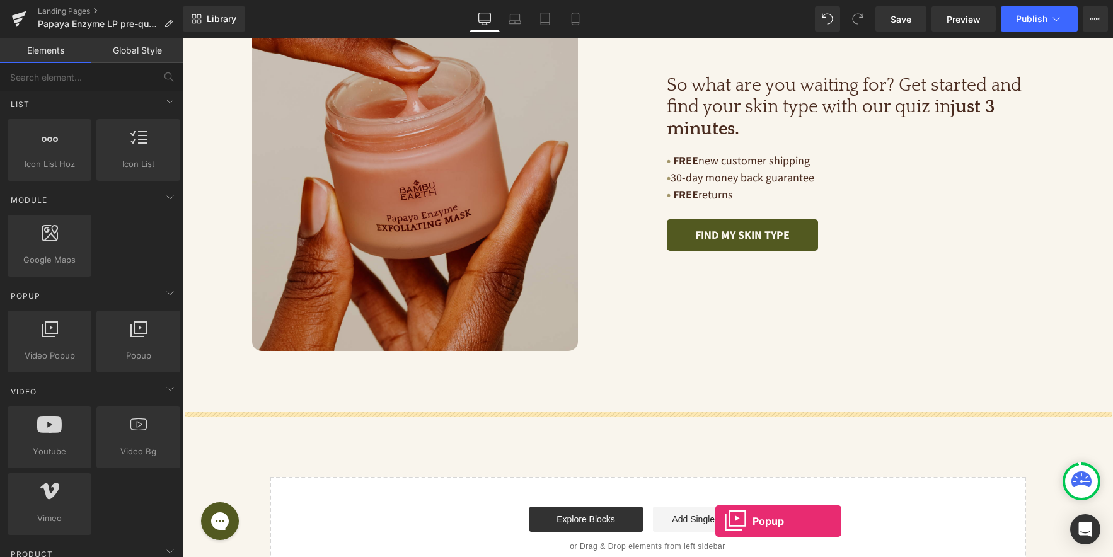
scroll to position [3532, 0]
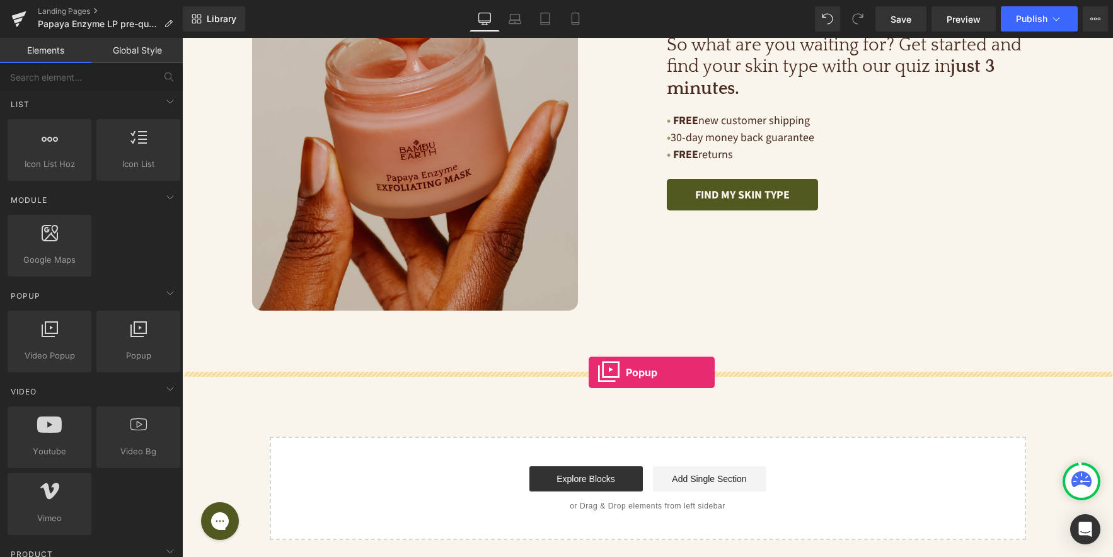
drag, startPoint x: 308, startPoint y: 387, endPoint x: 589, endPoint y: 373, distance: 280.9
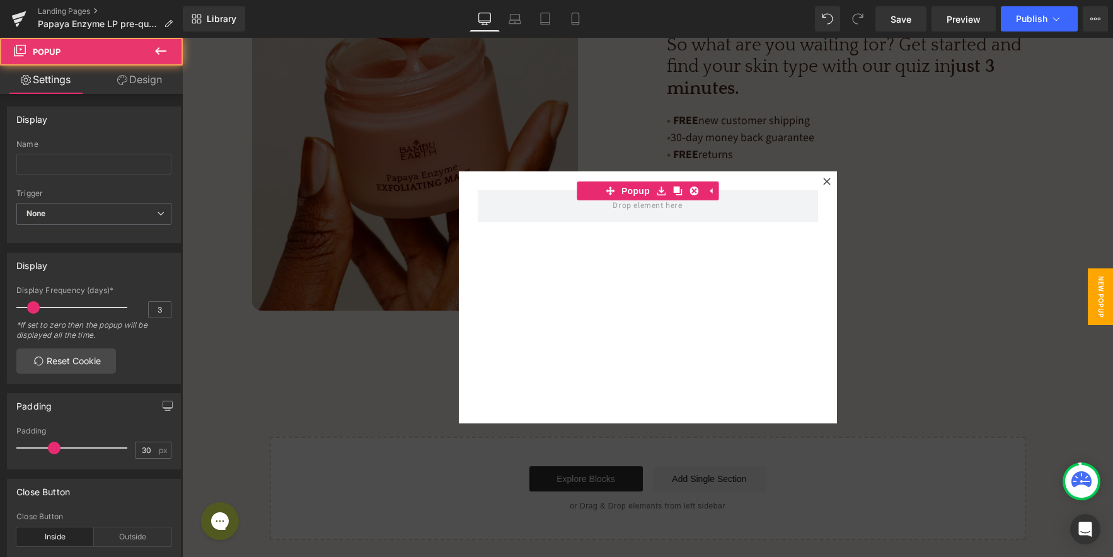
scroll to position [3526, 0]
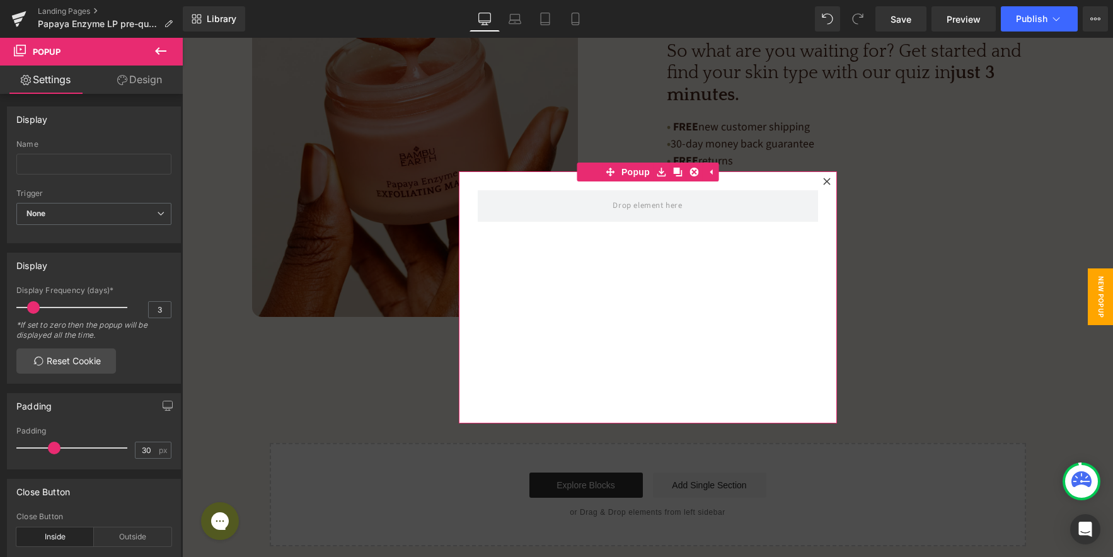
click at [647, 268] on div at bounding box center [648, 297] width 378 height 252
click at [613, 261] on div at bounding box center [648, 297] width 378 height 252
click at [144, 88] on link "Design" at bounding box center [139, 80] width 91 height 28
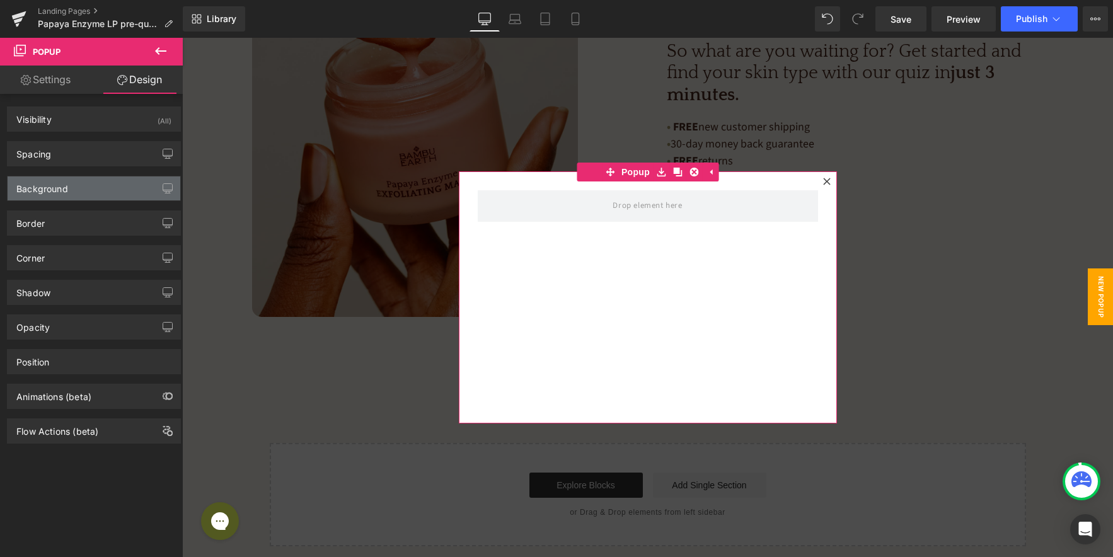
click at [78, 185] on div "Background" at bounding box center [94, 189] width 173 height 24
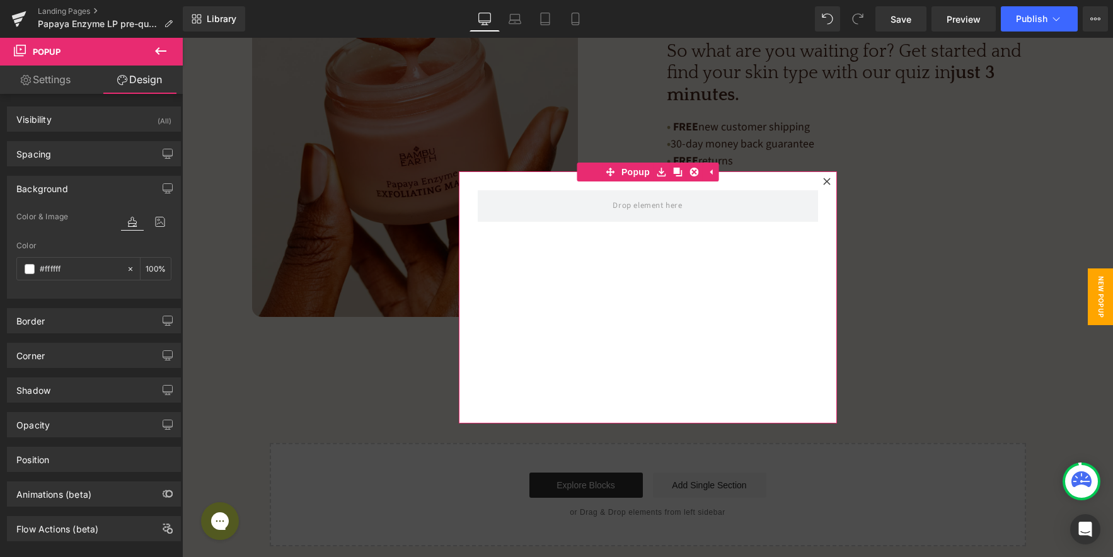
type input "#ffffff"
type input "100"
click at [44, 279] on div "#ffffff" at bounding box center [71, 269] width 109 height 22
click at [34, 274] on div "#ffffff" at bounding box center [71, 269] width 109 height 22
click at [30, 269] on span at bounding box center [30, 269] width 10 height 10
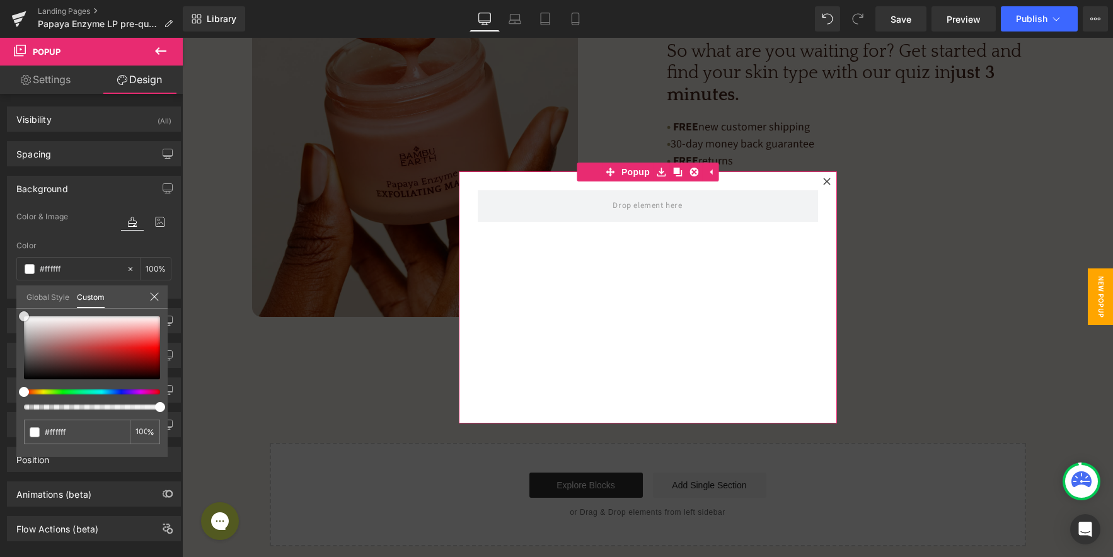
type input "#bc8f8f"
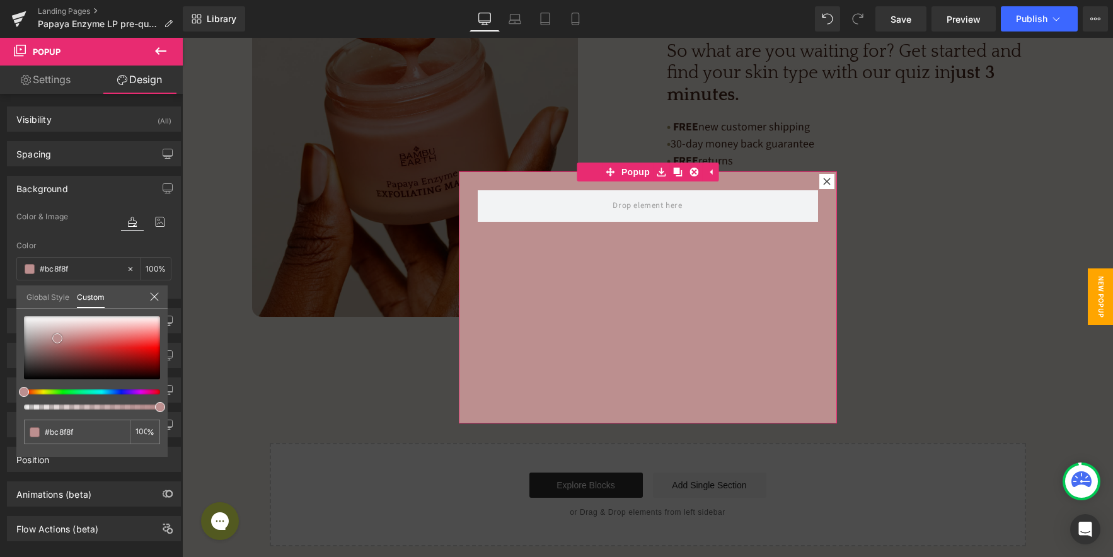
type input "#bd9393"
type input "#ba9696"
type input "#b79999"
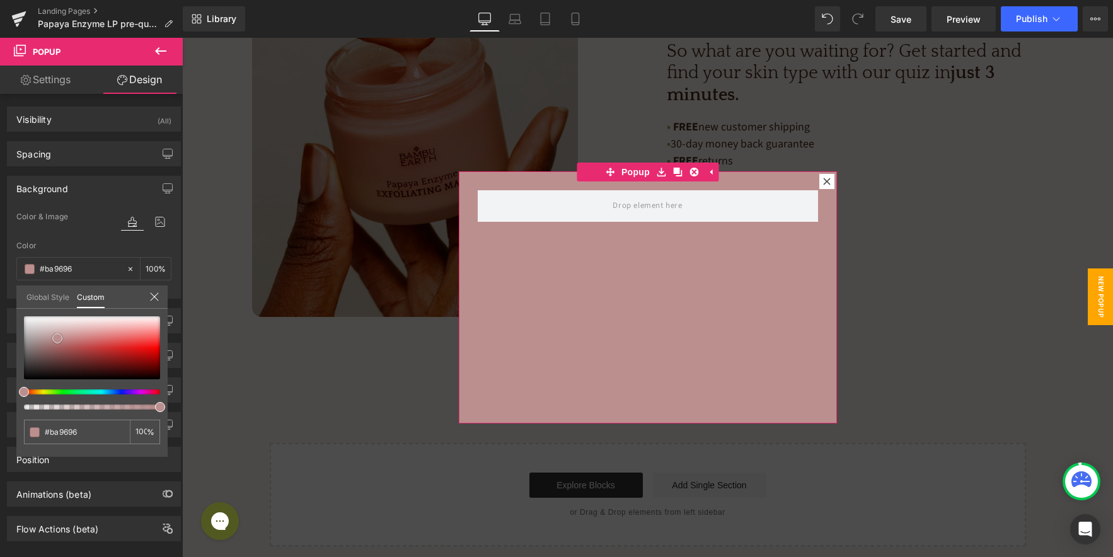
type input "#b79999"
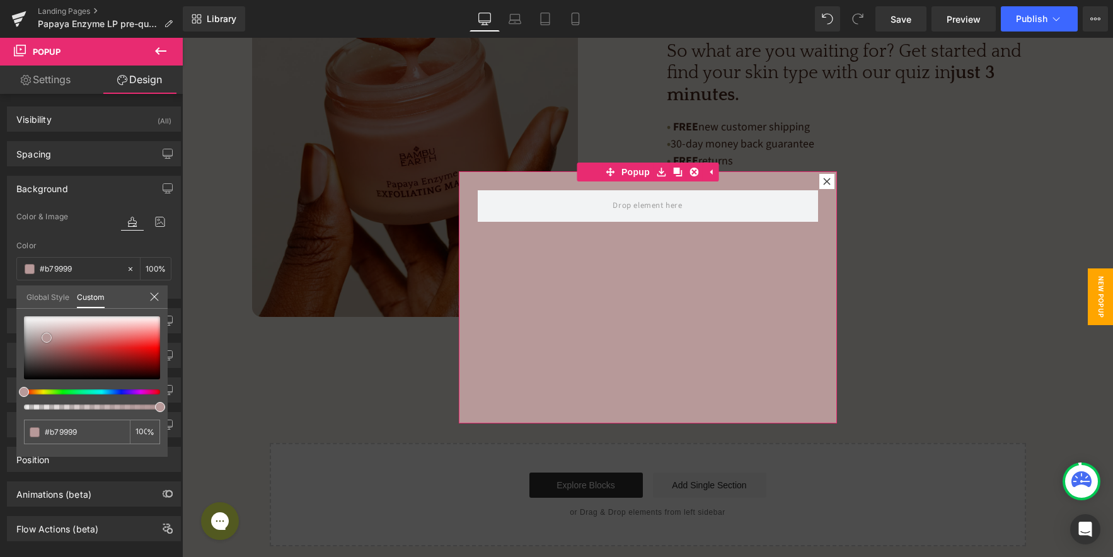
type input "#bc9e9e"
type input "#bea0a0"
drag, startPoint x: 57, startPoint y: 339, endPoint x: 50, endPoint y: 336, distance: 8.0
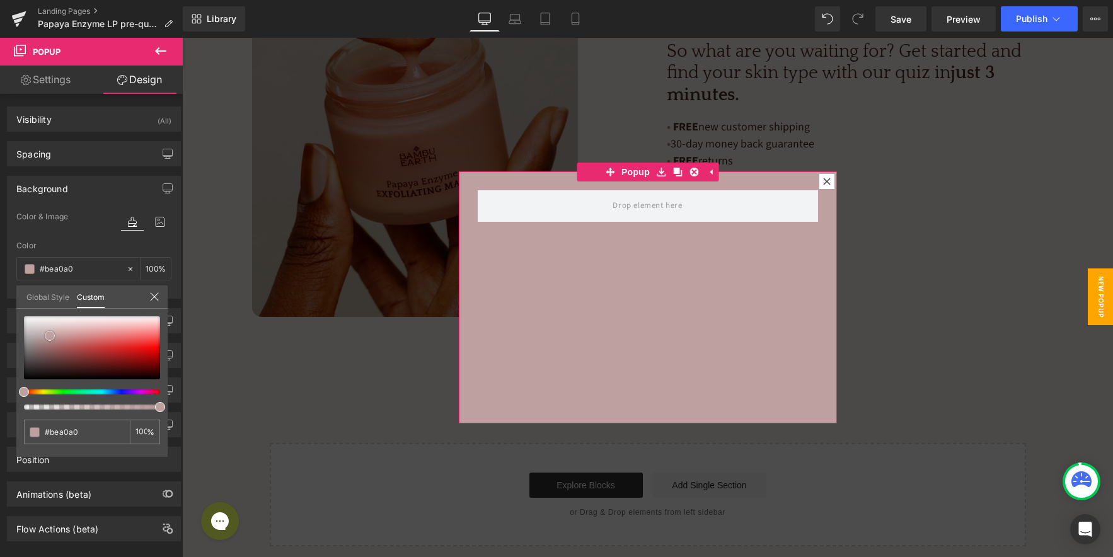
click at [50, 336] on div at bounding box center [92, 348] width 136 height 63
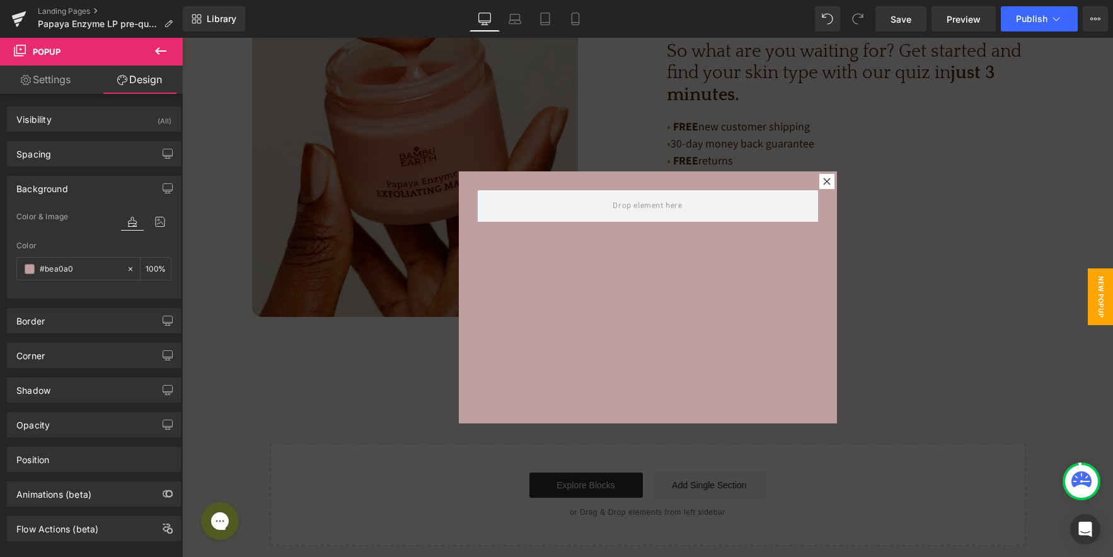
click at [164, 49] on icon at bounding box center [160, 51] width 15 height 15
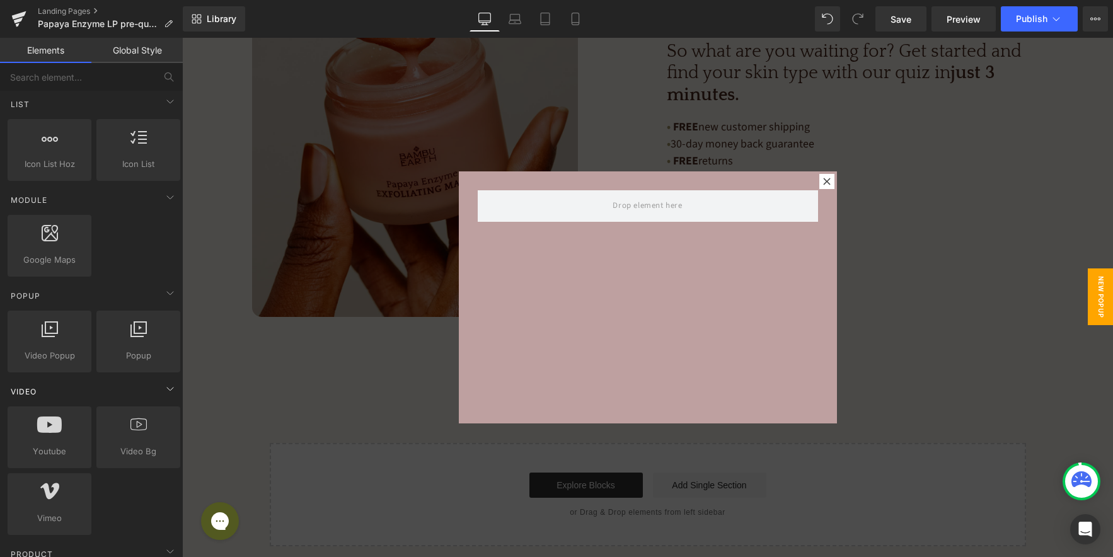
scroll to position [0, 0]
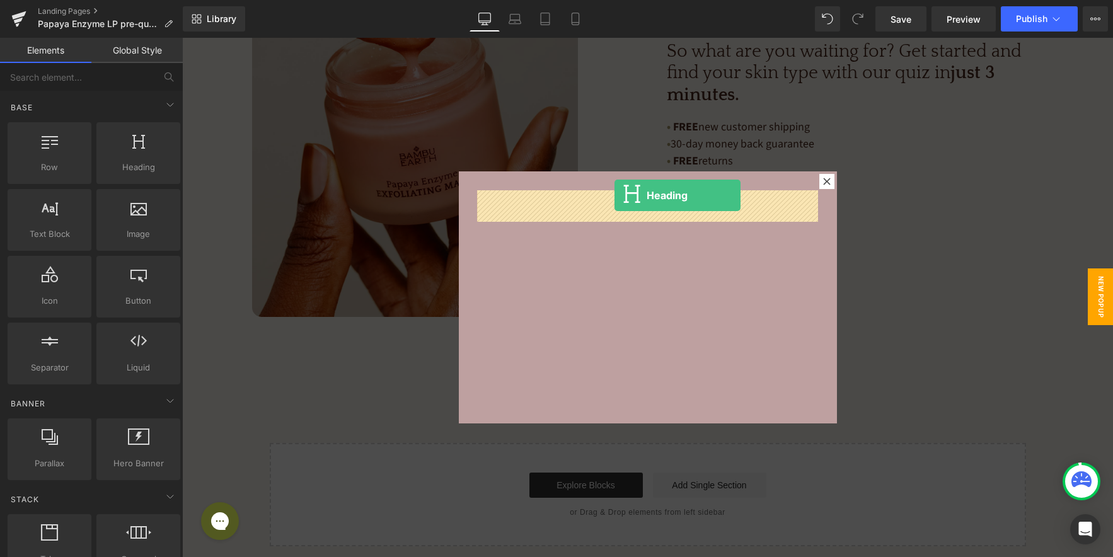
drag, startPoint x: 319, startPoint y: 201, endPoint x: 614, endPoint y: 195, distance: 295.1
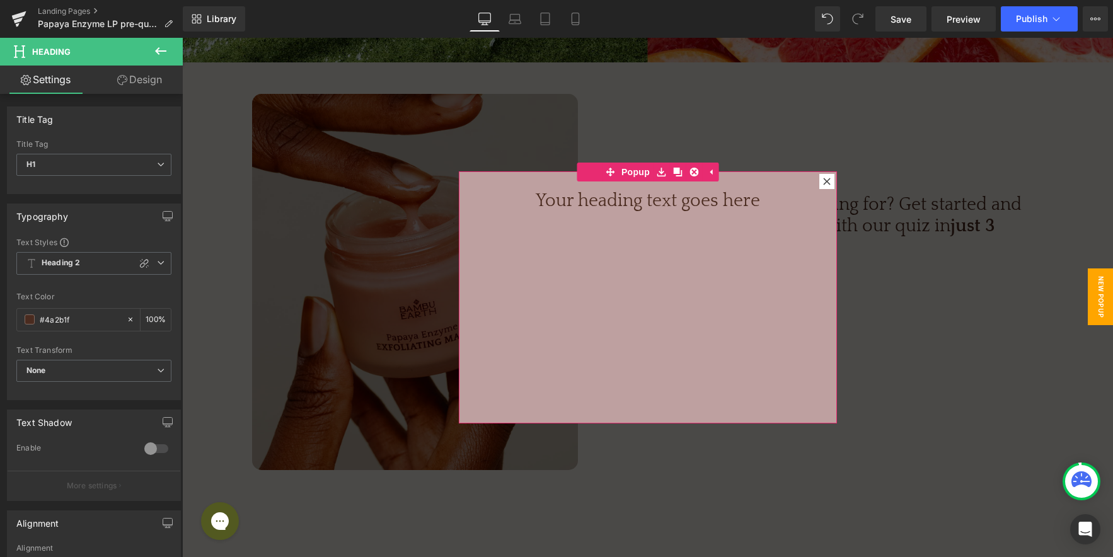
scroll to position [3370, 0]
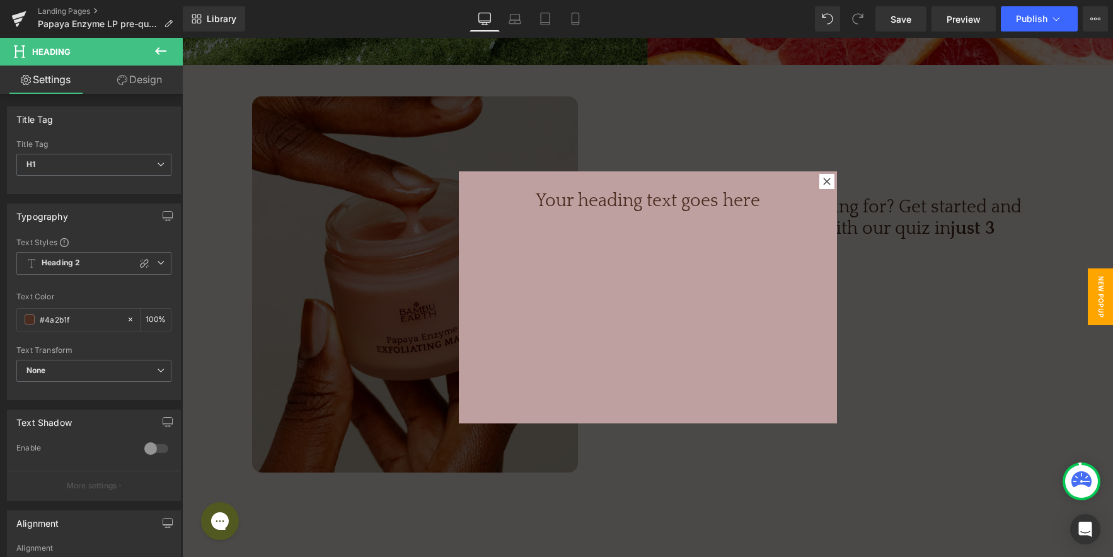
click at [830, 181] on icon at bounding box center [827, 182] width 8 height 8
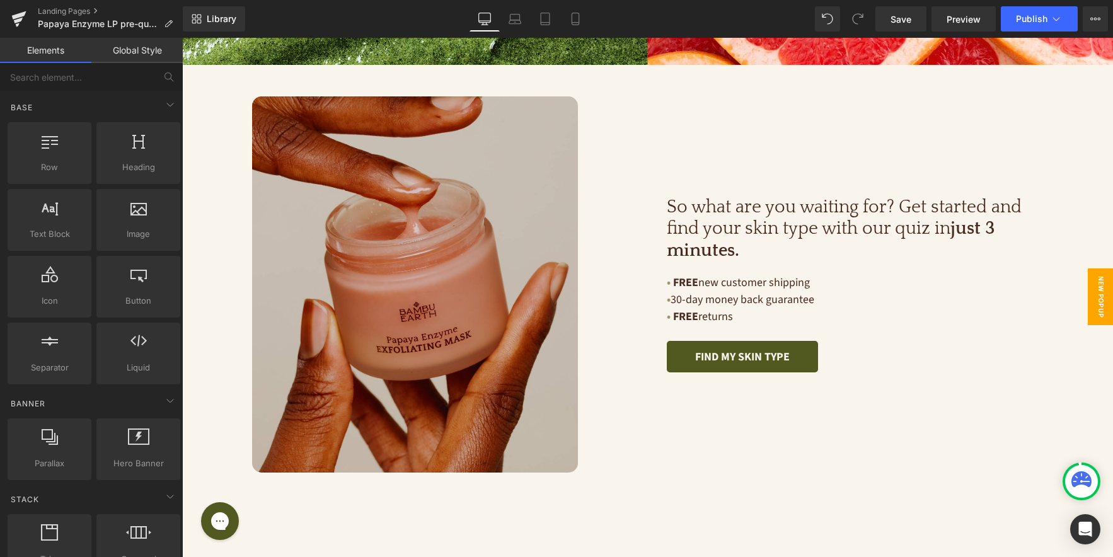
click at [1099, 302] on span "New Popup" at bounding box center [1100, 297] width 25 height 57
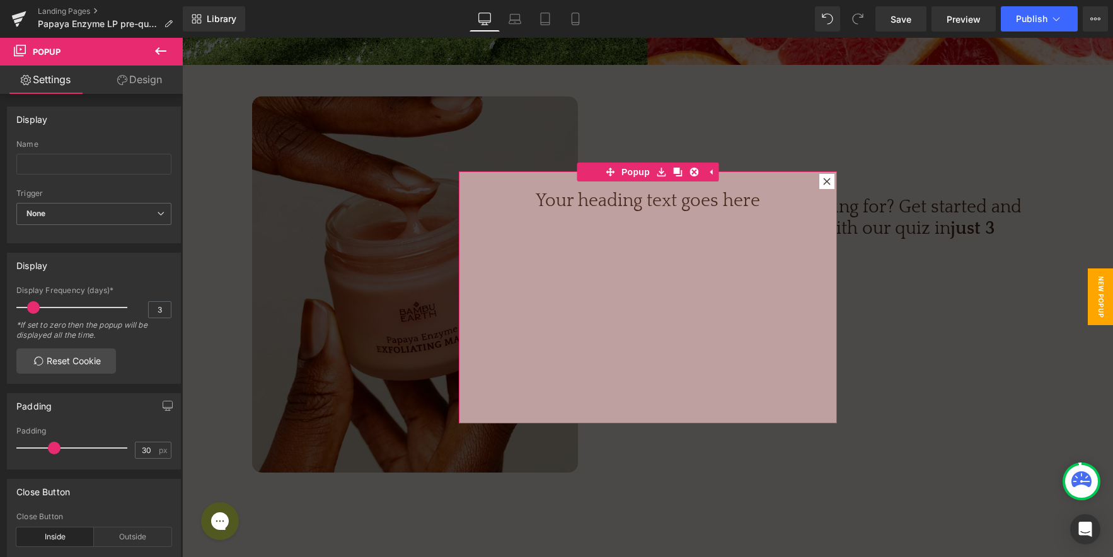
click at [830, 182] on icon at bounding box center [827, 182] width 8 height 8
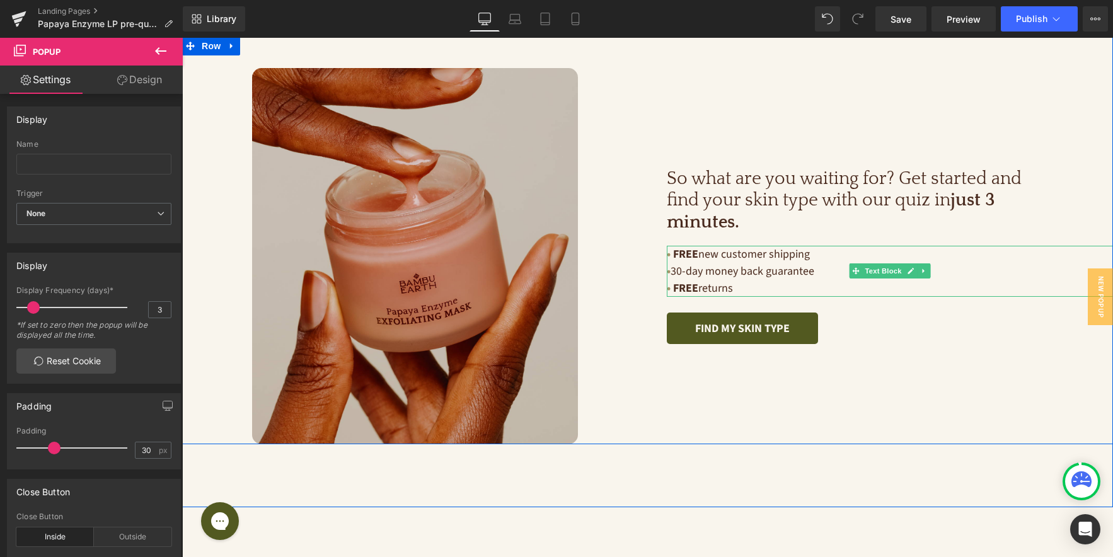
scroll to position [3400, 0]
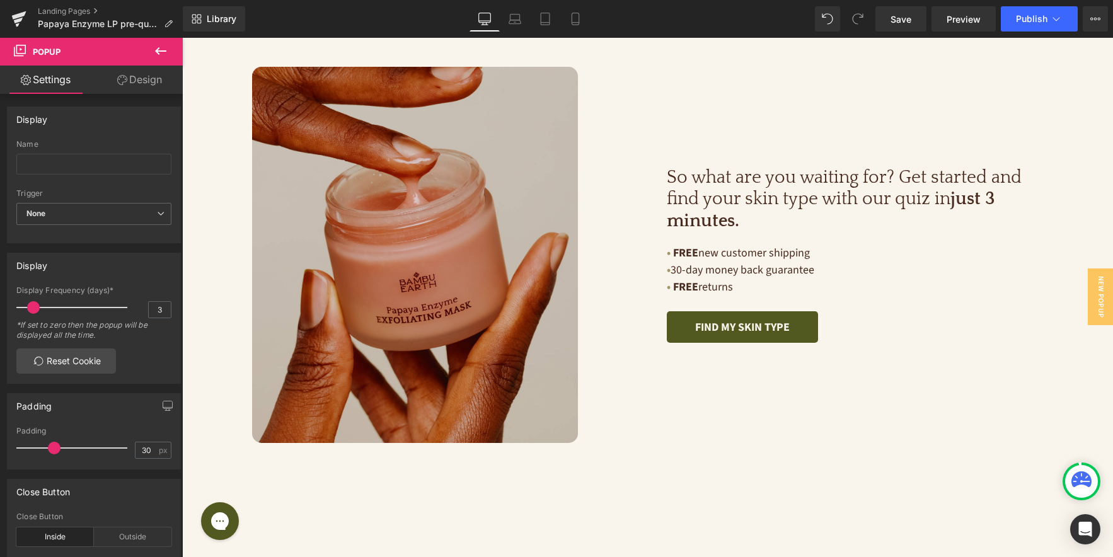
click at [158, 55] on icon at bounding box center [160, 51] width 15 height 15
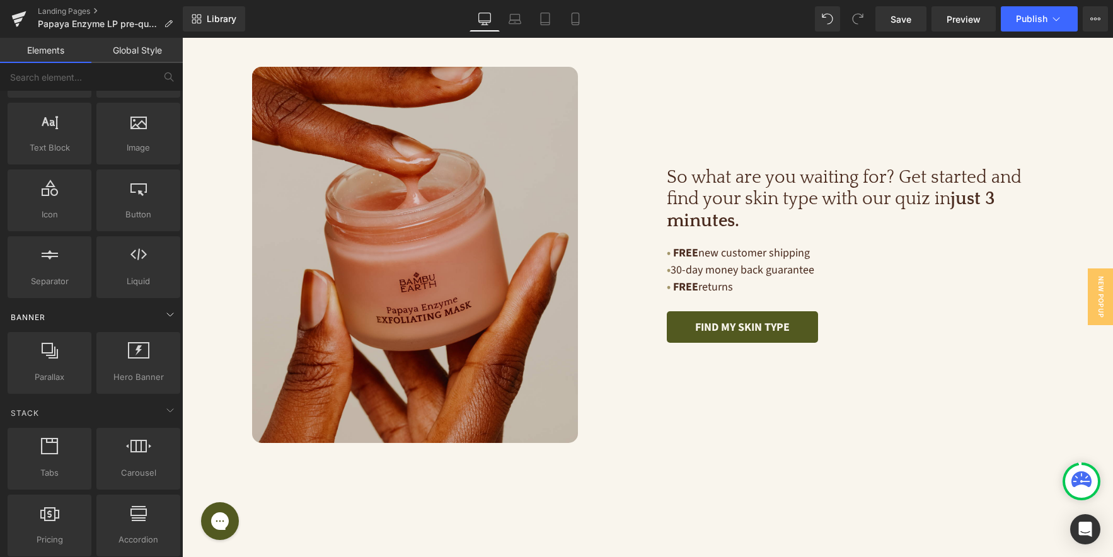
scroll to position [0, 0]
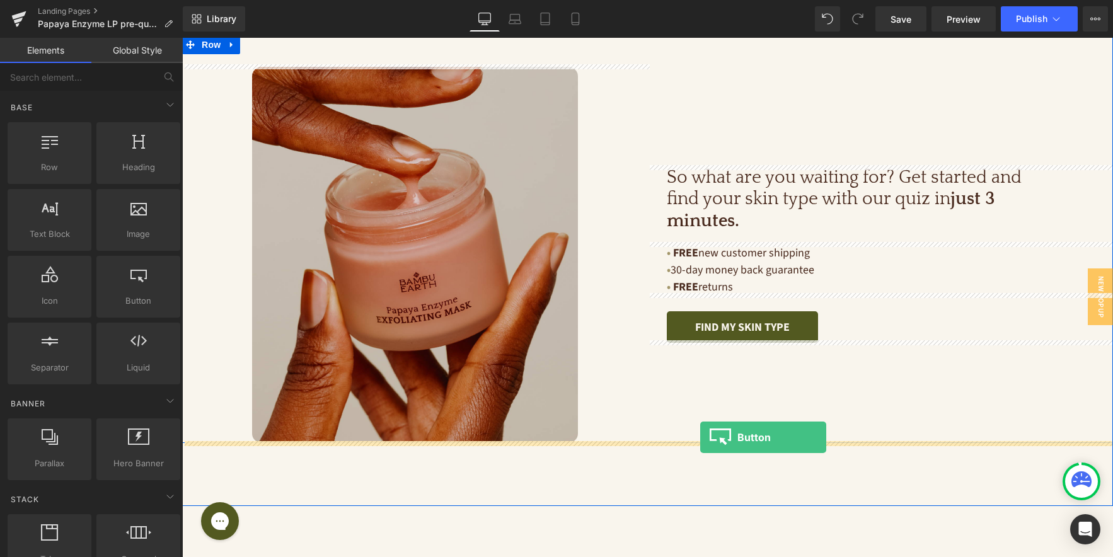
drag, startPoint x: 320, startPoint y: 330, endPoint x: 699, endPoint y: 437, distance: 394.2
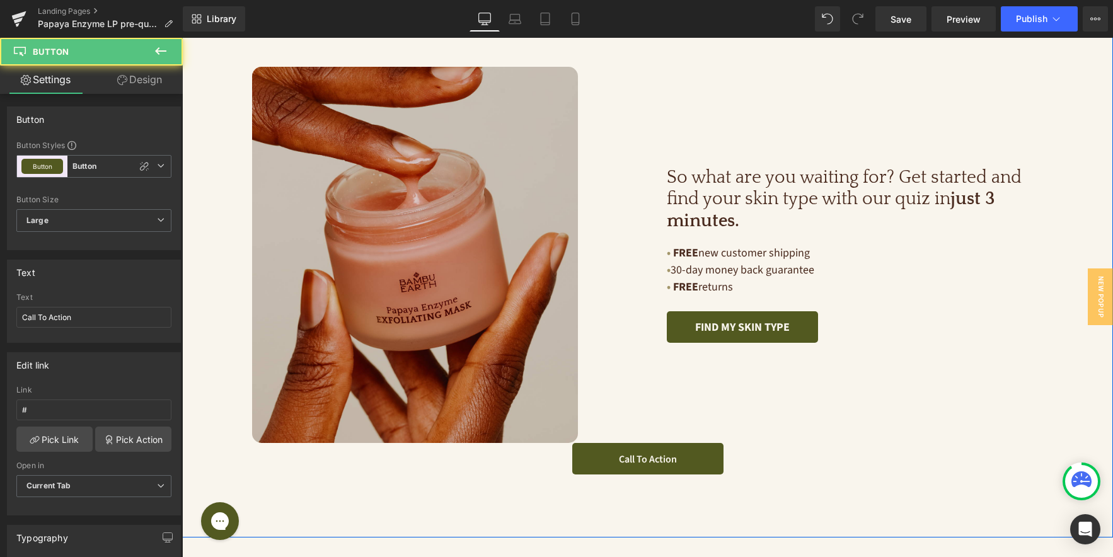
scroll to position [3468, 0]
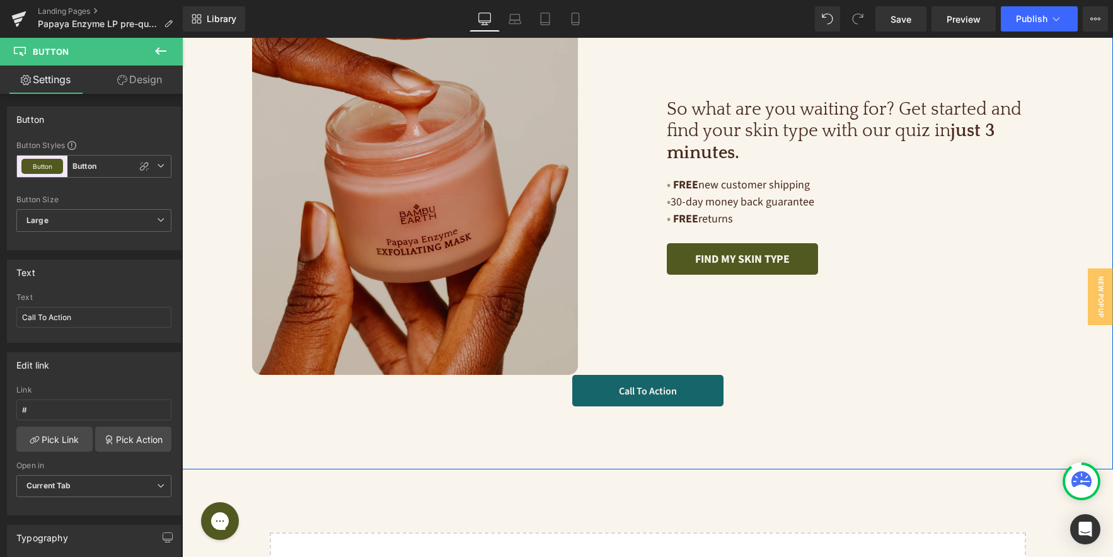
click at [646, 383] on div "Call To Action Button" at bounding box center [647, 391] width 931 height 32
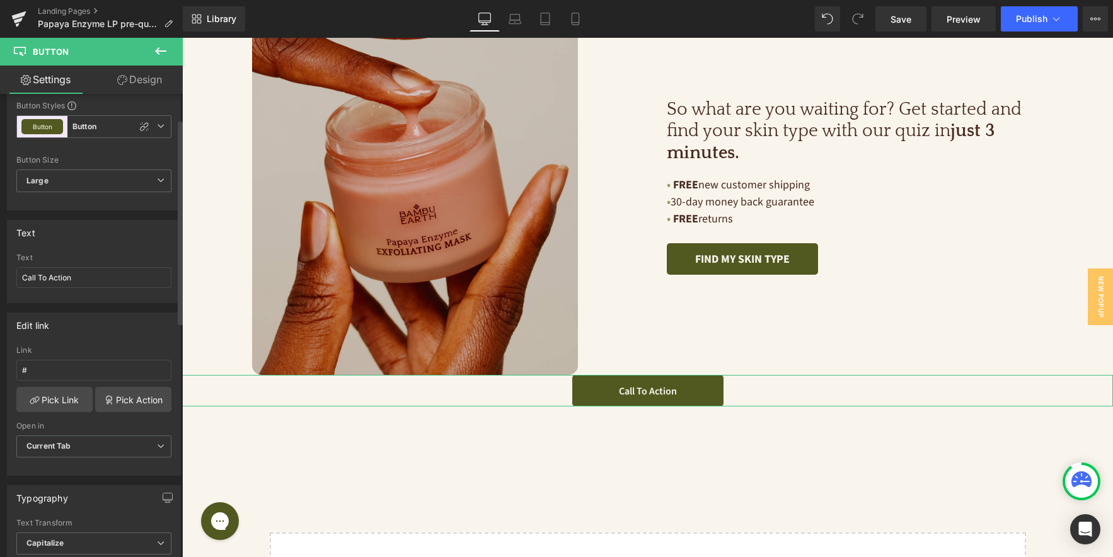
scroll to position [57, 0]
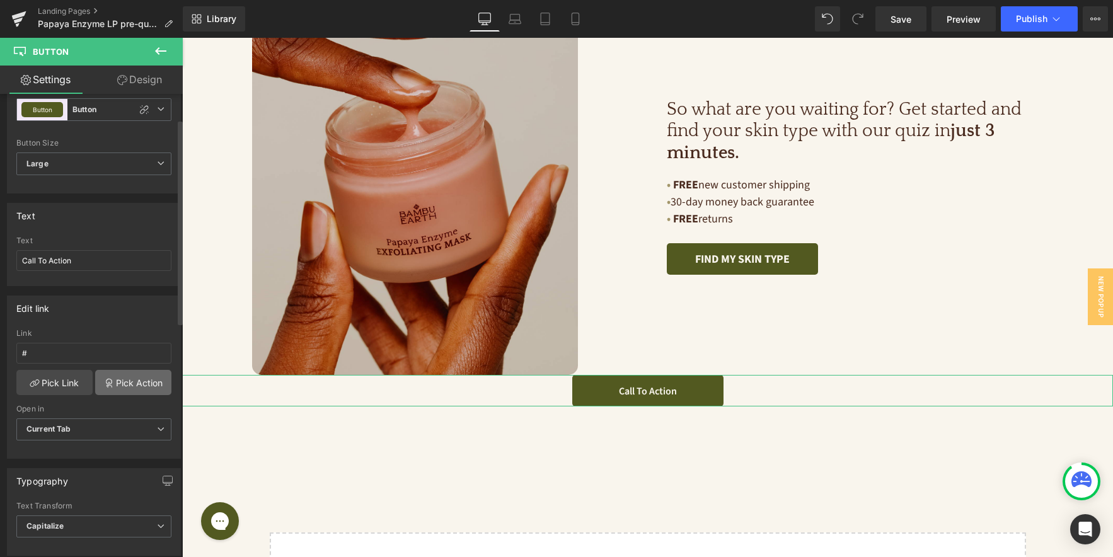
click at [127, 384] on link "Pick Action" at bounding box center [133, 382] width 76 height 25
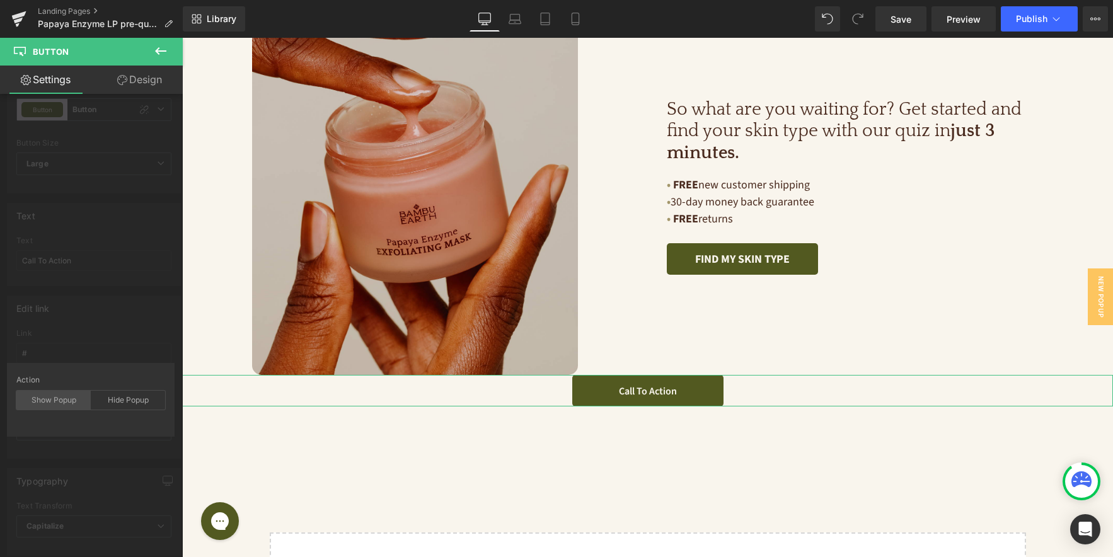
click at [50, 397] on div "Show Popup" at bounding box center [53, 400] width 74 height 19
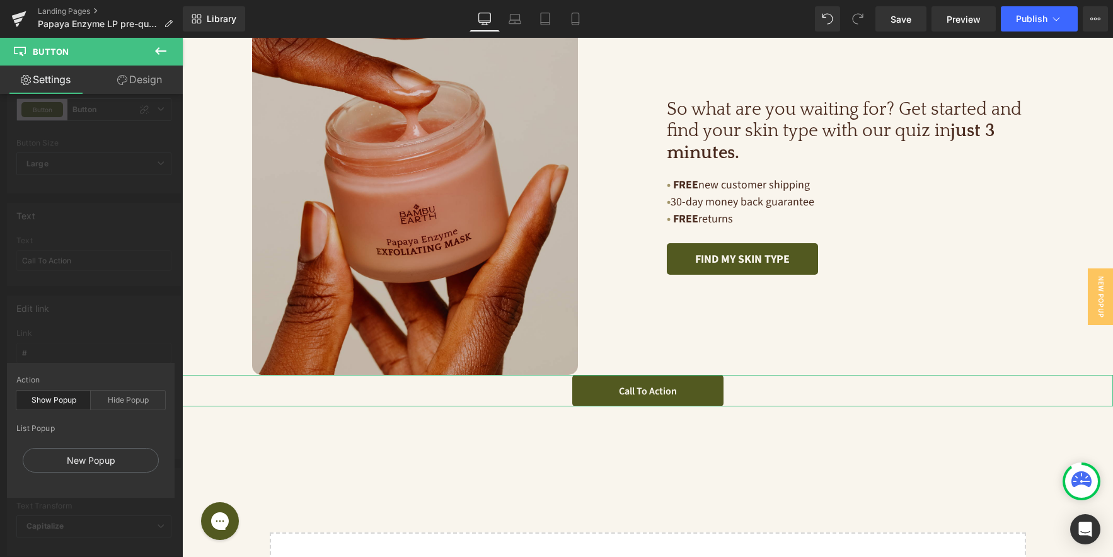
click at [39, 427] on div "List Popup" at bounding box center [90, 428] width 149 height 9
click at [61, 459] on div "New Popup" at bounding box center [91, 460] width 136 height 25
click at [76, 459] on div "New Popup" at bounding box center [91, 460] width 136 height 25
type input "#"
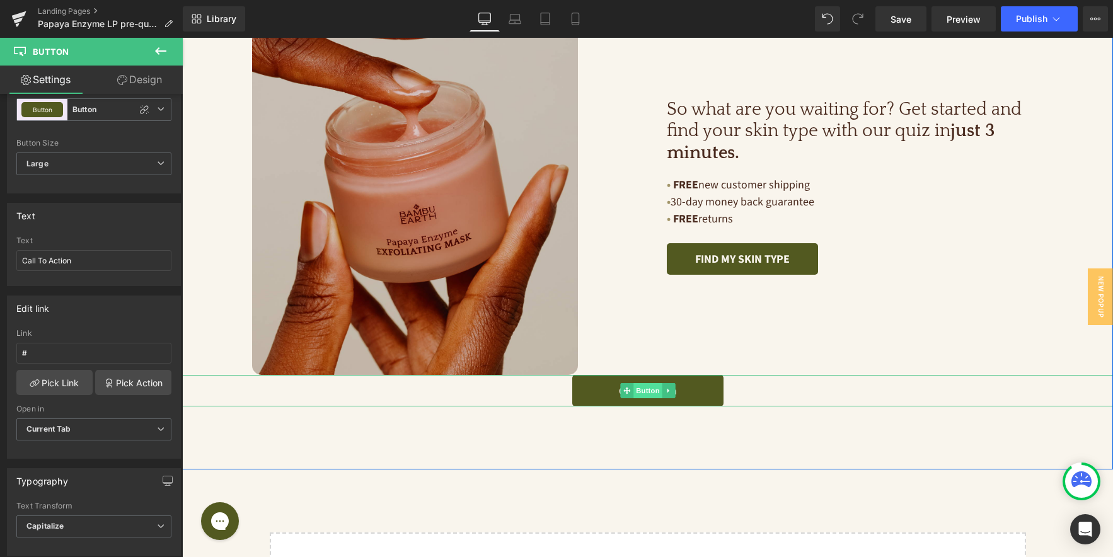
click at [641, 391] on span "Button" at bounding box center [648, 390] width 29 height 15
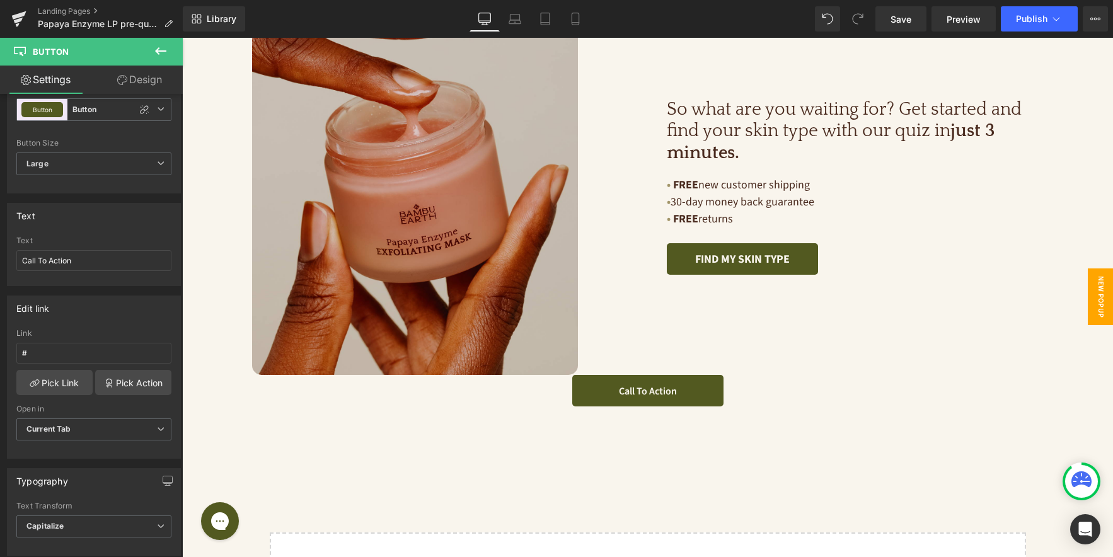
click at [1104, 301] on span "New Popup" at bounding box center [1100, 297] width 25 height 57
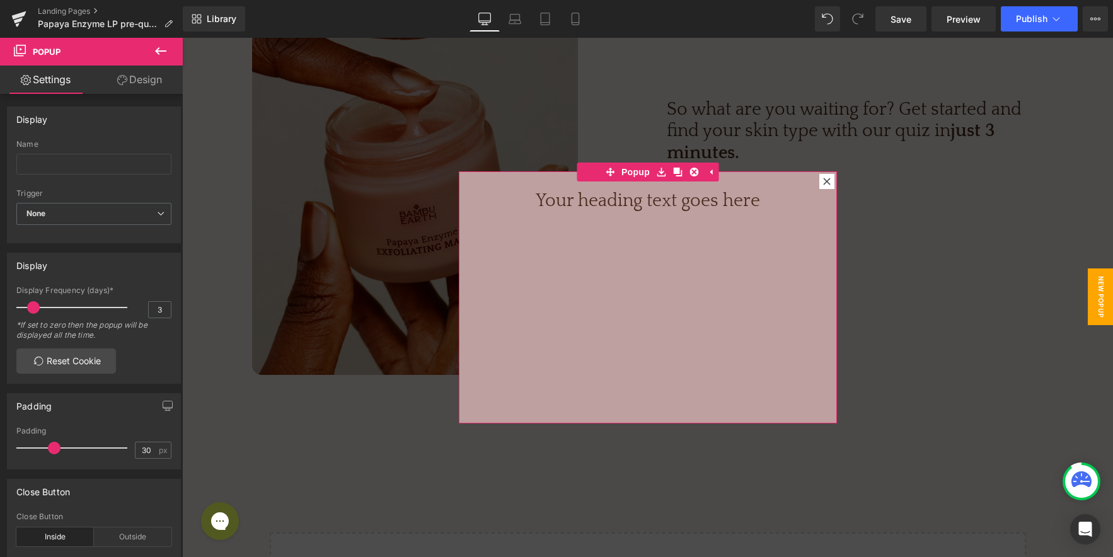
click at [571, 227] on div "Your heading text goes here Heading" at bounding box center [648, 297] width 378 height 252
click at [150, 50] on button at bounding box center [161, 52] width 44 height 28
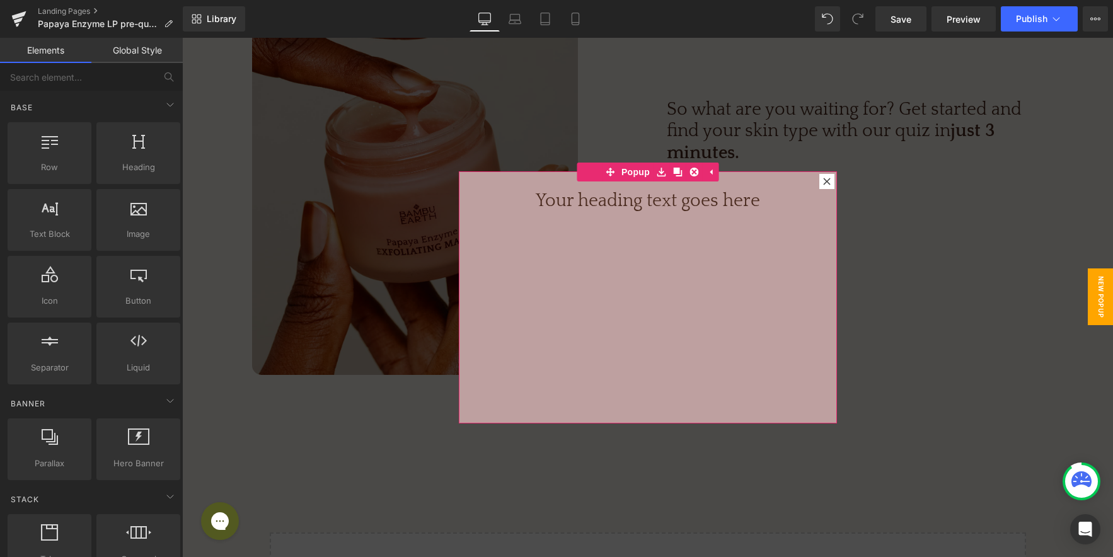
click at [828, 181] on icon at bounding box center [827, 182] width 8 height 8
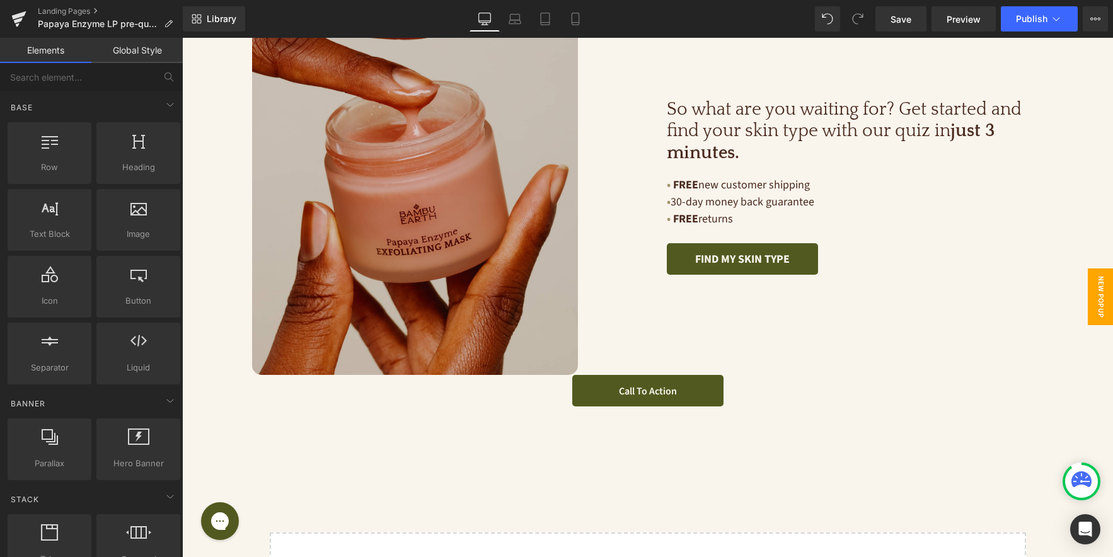
click at [1095, 304] on span "New Popup" at bounding box center [1100, 297] width 25 height 57
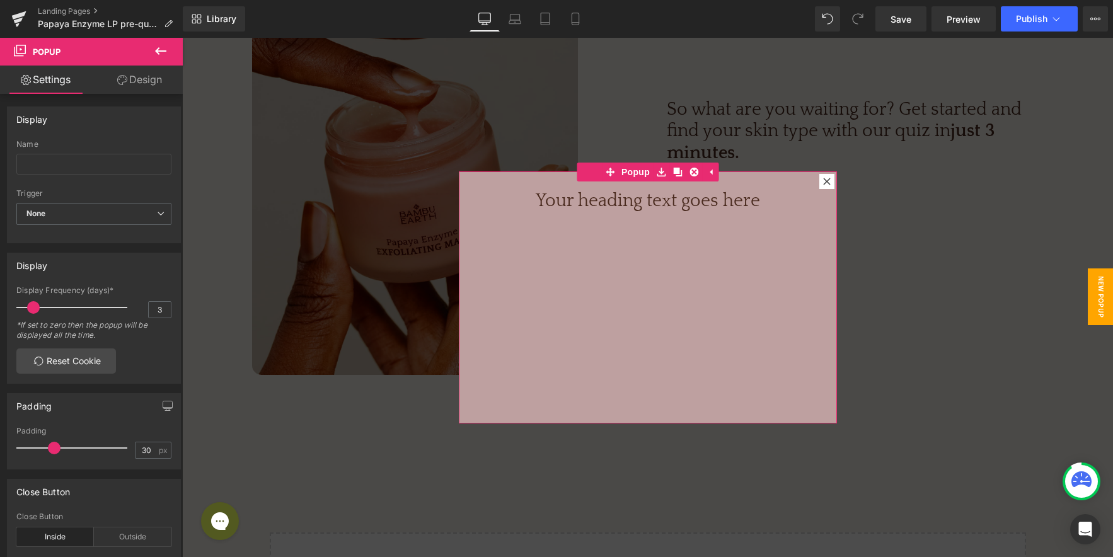
click at [820, 180] on div at bounding box center [827, 181] width 15 height 15
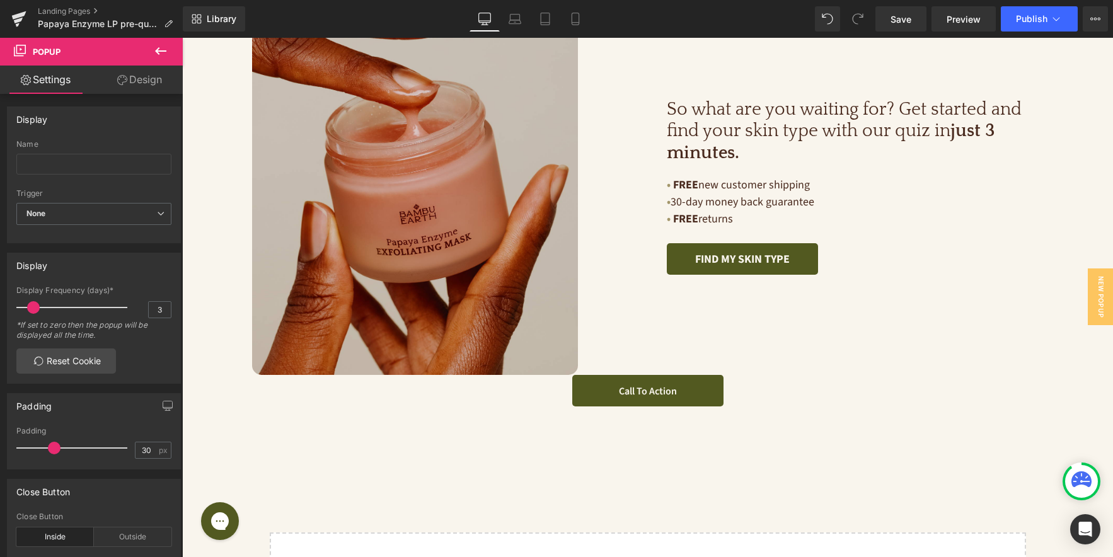
click at [161, 46] on icon at bounding box center [160, 51] width 15 height 15
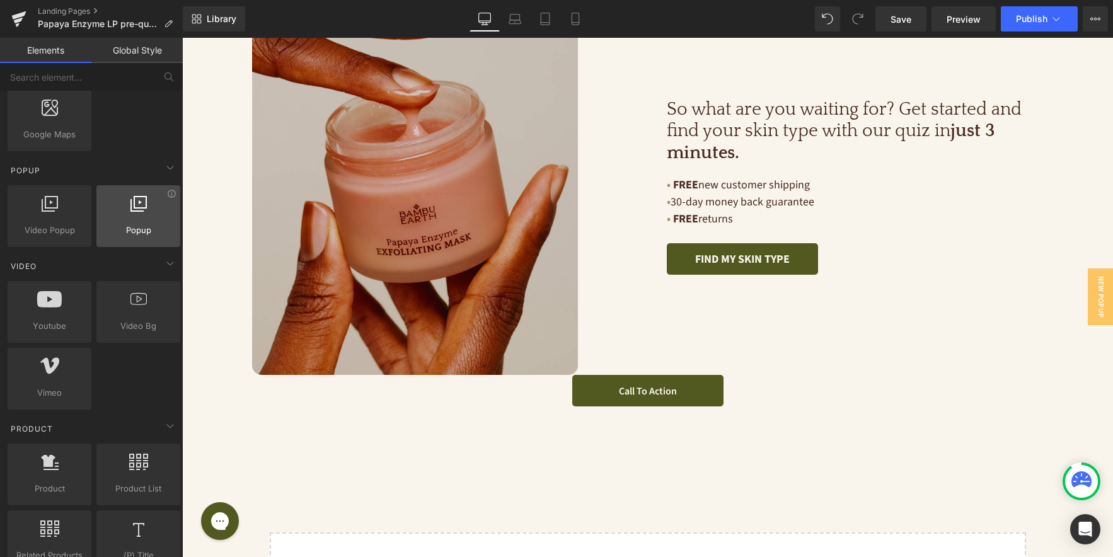
scroll to position [736, 0]
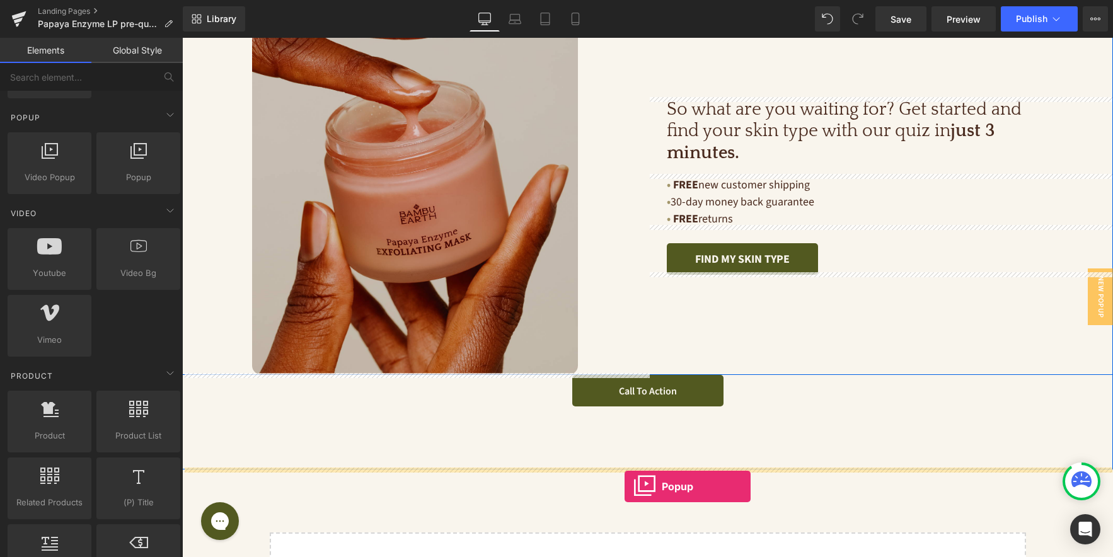
drag, startPoint x: 315, startPoint y: 204, endPoint x: 625, endPoint y: 486, distance: 418.7
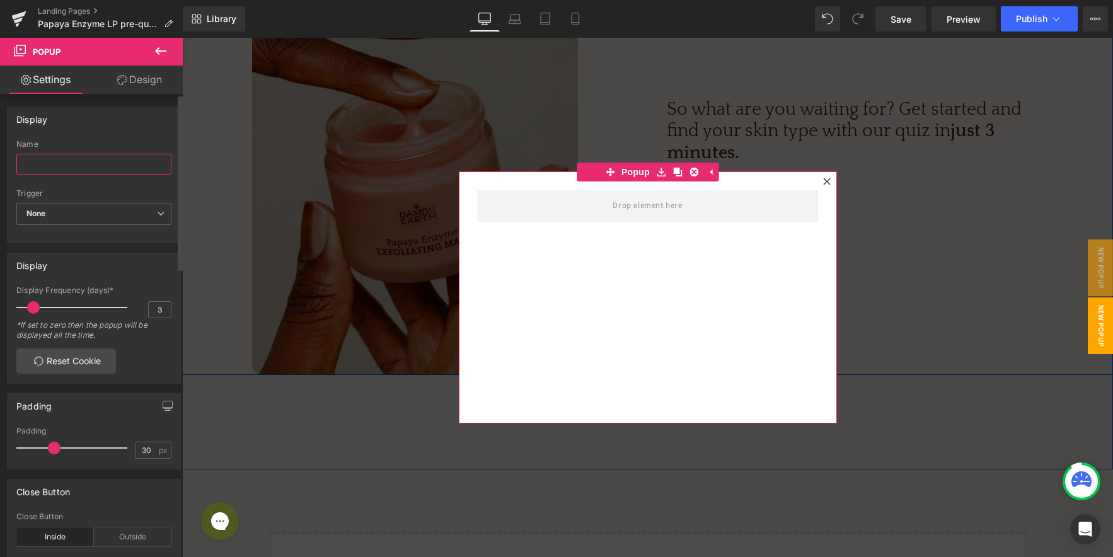
click at [95, 168] on input "text" at bounding box center [93, 164] width 155 height 21
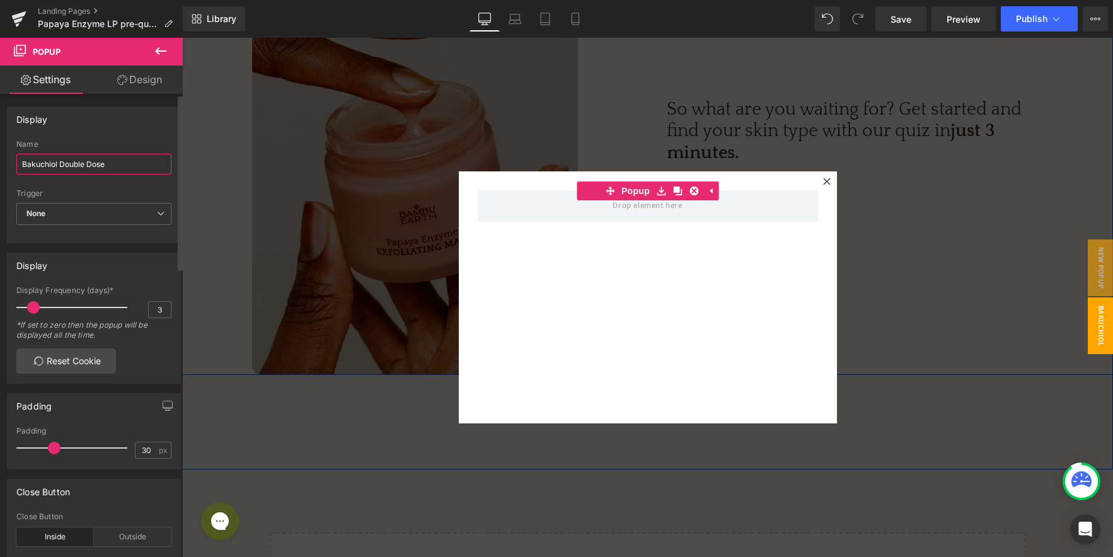
type input "Bakuchiol Double Dose"
click at [102, 133] on div "Display Bakuchiol Double Dose Name Bakuchiol Double Dose None Show on page load…" at bounding box center [94, 175] width 174 height 137
click at [900, 68] on div at bounding box center [647, 298] width 931 height 520
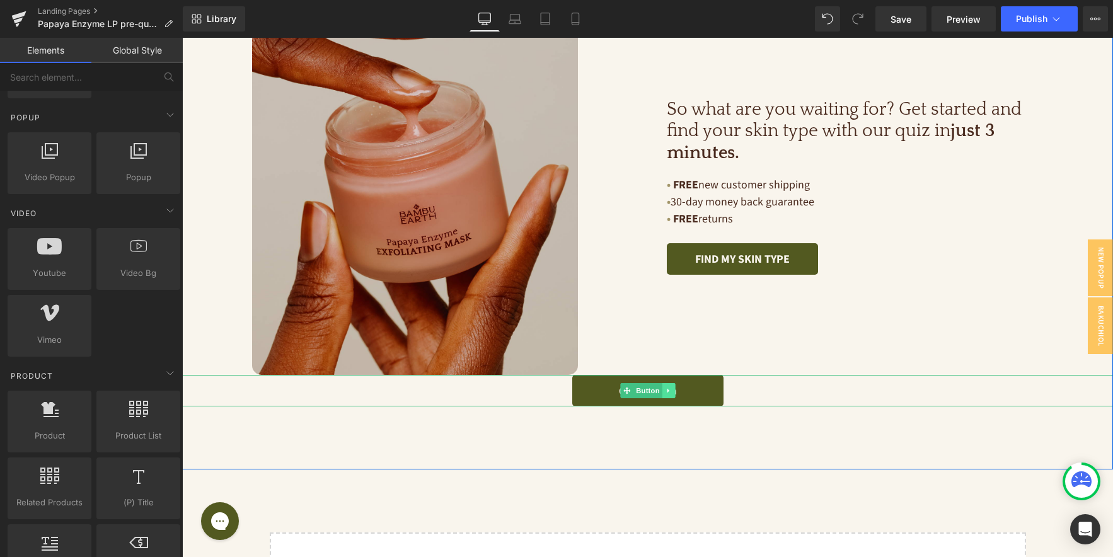
click at [668, 390] on icon at bounding box center [668, 391] width 7 height 8
click at [673, 392] on icon at bounding box center [674, 391] width 7 height 7
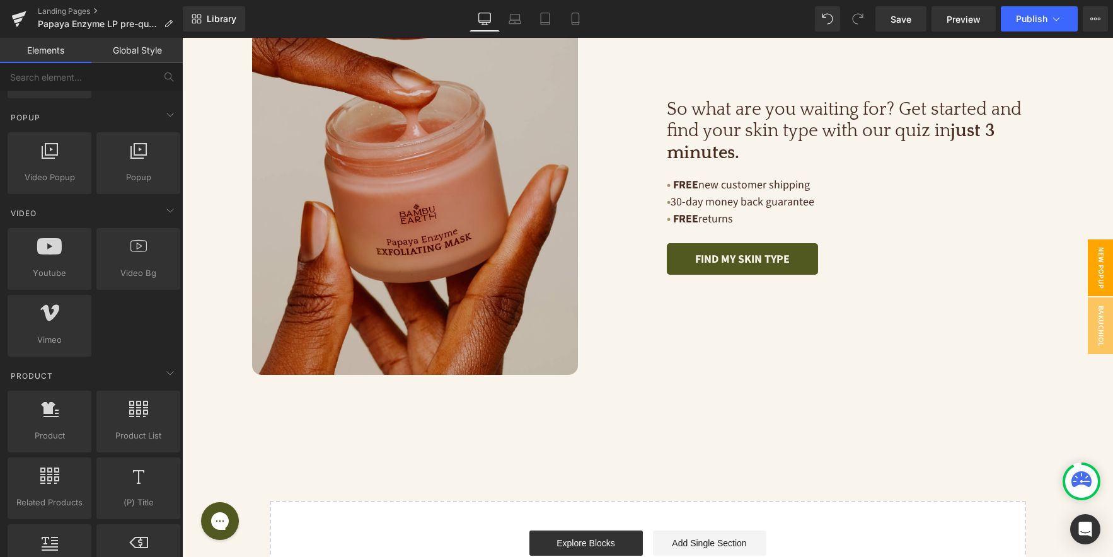
click at [1100, 263] on span "New Popup" at bounding box center [1100, 268] width 25 height 57
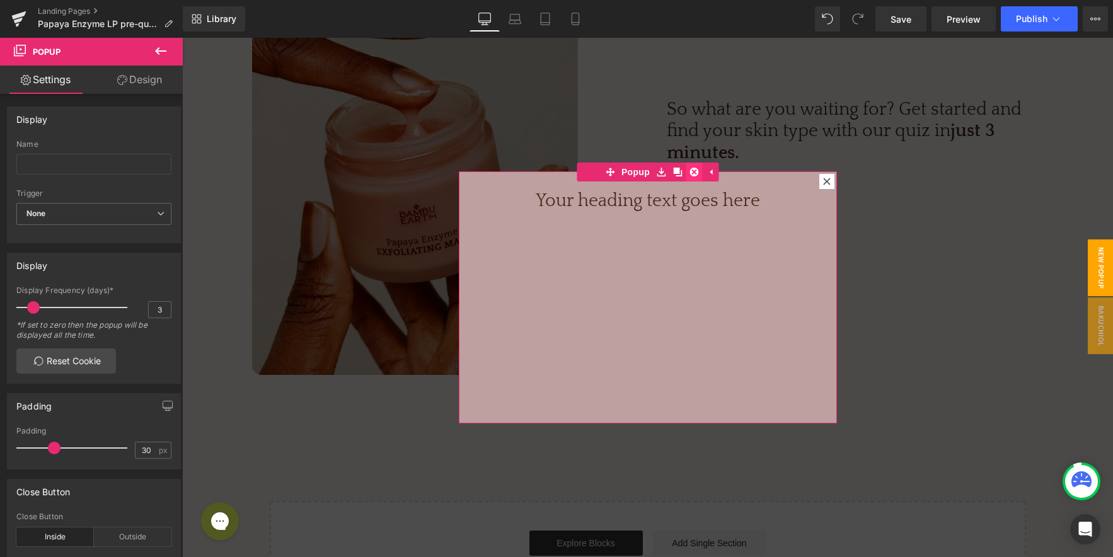
click at [695, 177] on link at bounding box center [694, 172] width 16 height 19
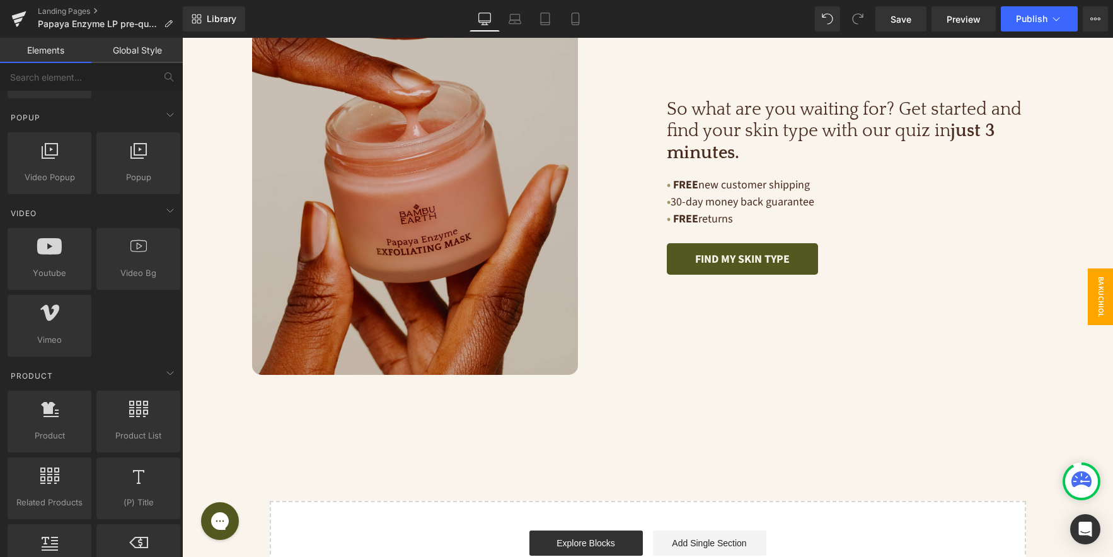
click at [1103, 306] on span "Bakuchiol Double Dose" at bounding box center [1088, 297] width 50 height 57
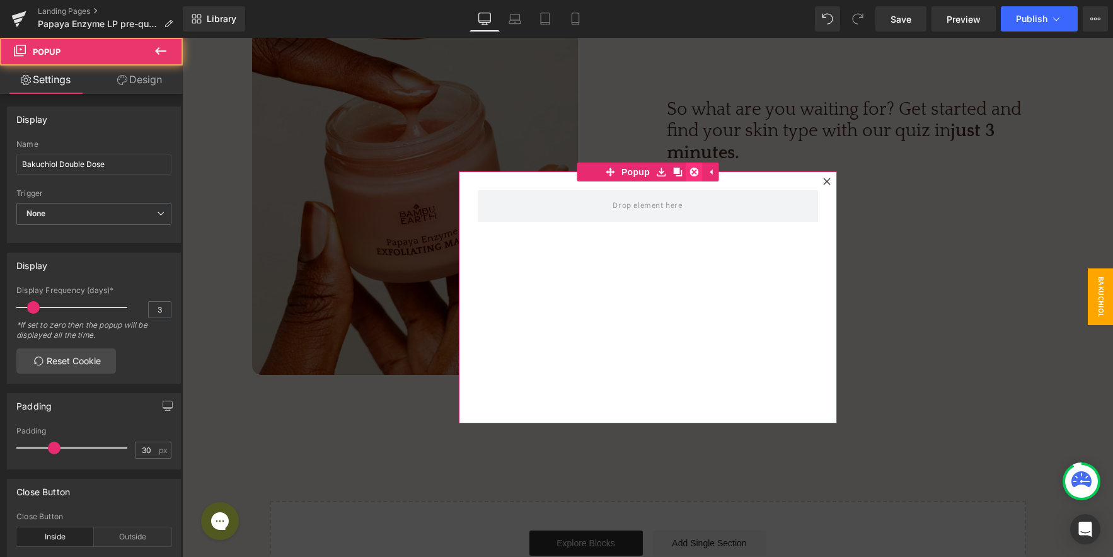
click at [690, 174] on icon at bounding box center [694, 172] width 9 height 9
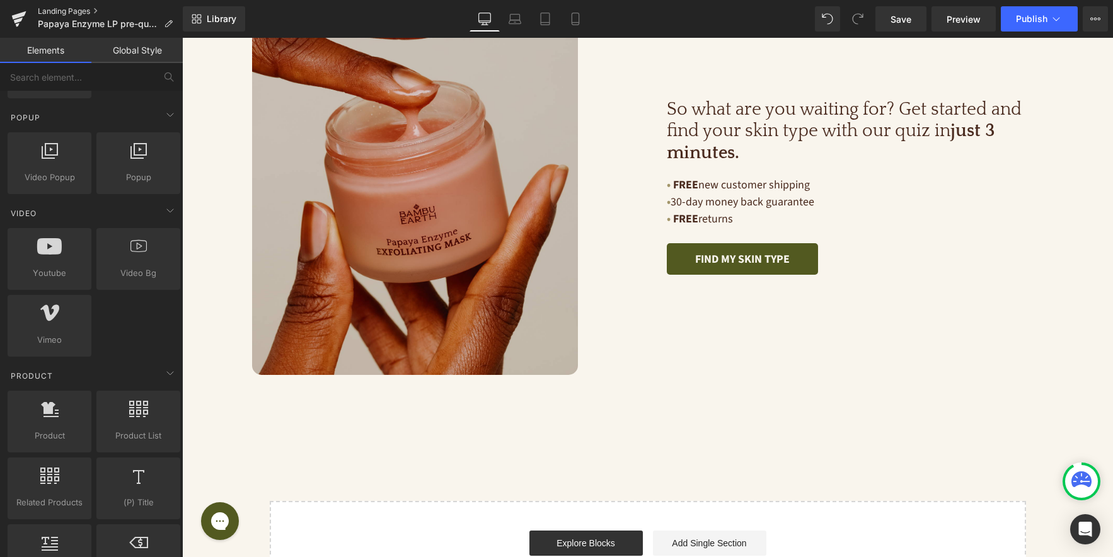
click at [51, 10] on link "Landing Pages" at bounding box center [110, 11] width 145 height 10
